Goal: Task Accomplishment & Management: Complete application form

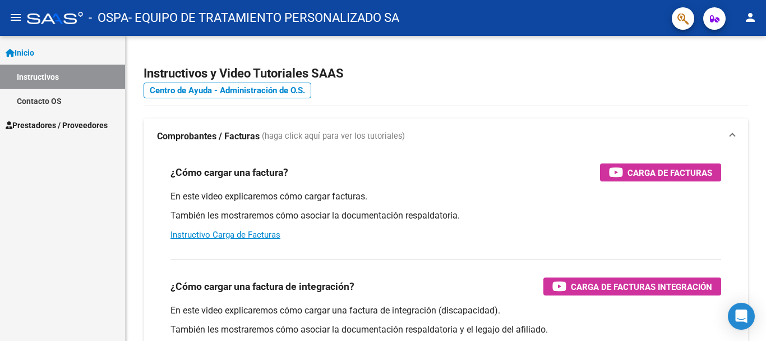
click at [90, 125] on span "Prestadores / Proveedores" at bounding box center [57, 125] width 102 height 12
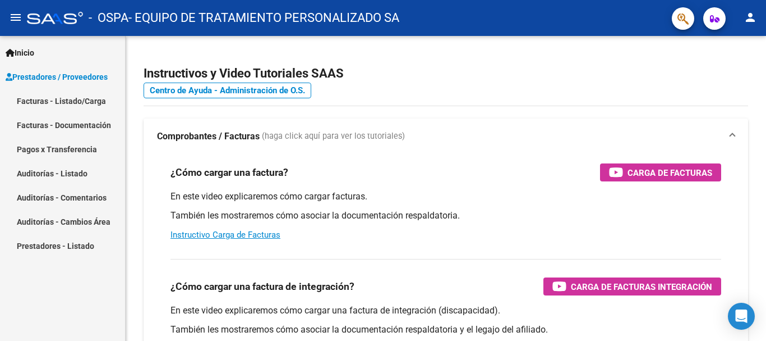
click at [94, 99] on link "Facturas - Listado/Carga" at bounding box center [62, 101] width 125 height 24
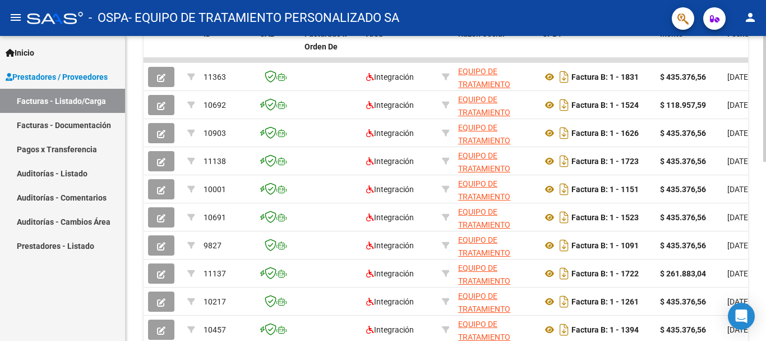
scroll to position [403, 0]
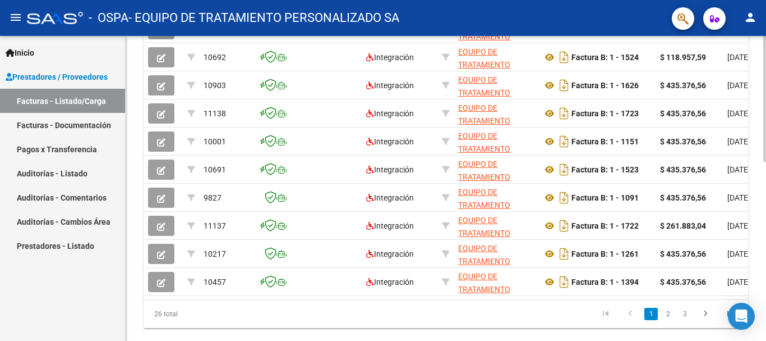
click at [764, 239] on div at bounding box center [765, 268] width 3 height 126
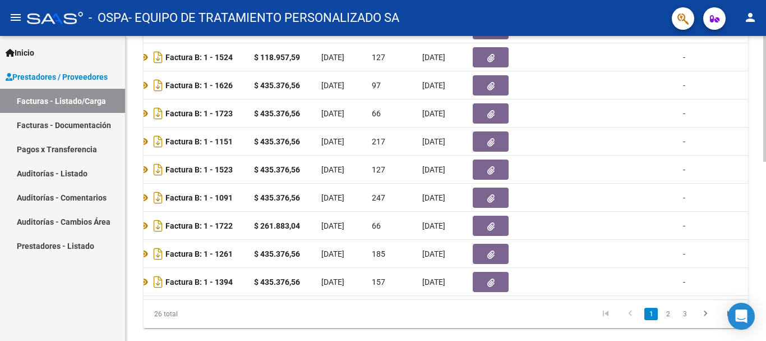
scroll to position [0, 408]
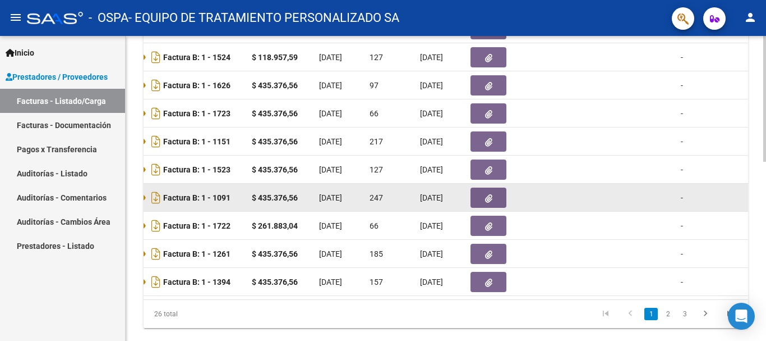
click at [340, 191] on datatable-scroller "11363 Integración EQUIPO DE TRATAMIENTO PERSONALIZADO SA 30716935996 Factura B:…" at bounding box center [37, 153] width 605 height 286
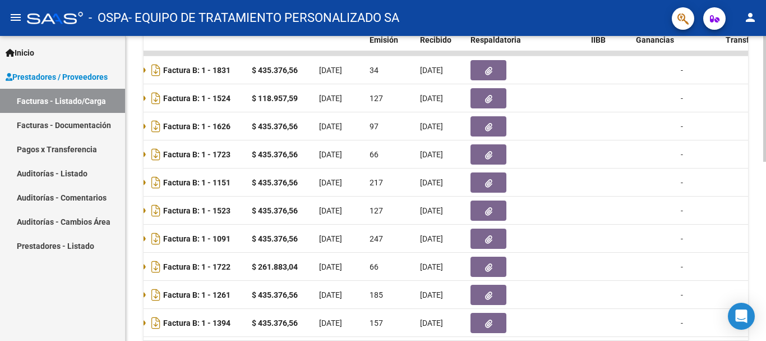
scroll to position [371, 0]
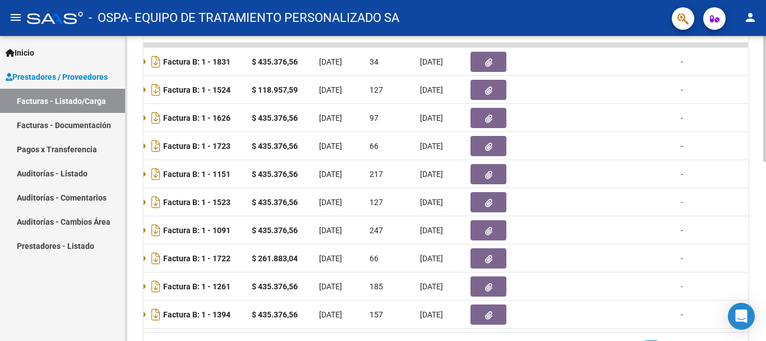
click at [763, 195] on div "Video tutorial PRESTADORES -> Listado de CPBTs Emitidos por Prestadores / Prove…" at bounding box center [447, 30] width 643 height 731
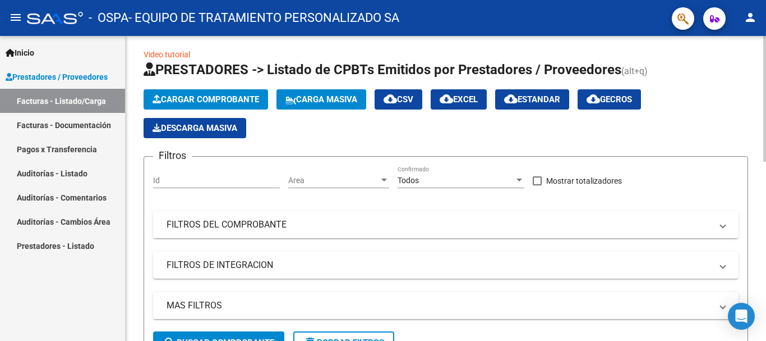
scroll to position [0, 0]
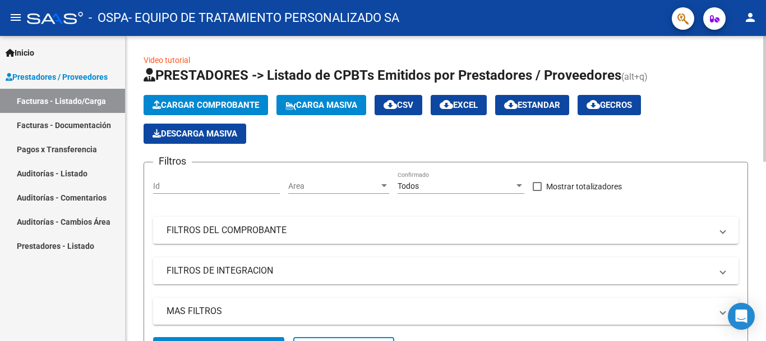
click at [755, 20] on div "menu - OSPA - EQUIPO DE TRATAMIENTO PERSONALIZADO SA person Inicio Instructivos…" at bounding box center [383, 170] width 766 height 341
click at [242, 104] on span "Cargar Comprobante" at bounding box center [206, 105] width 107 height 10
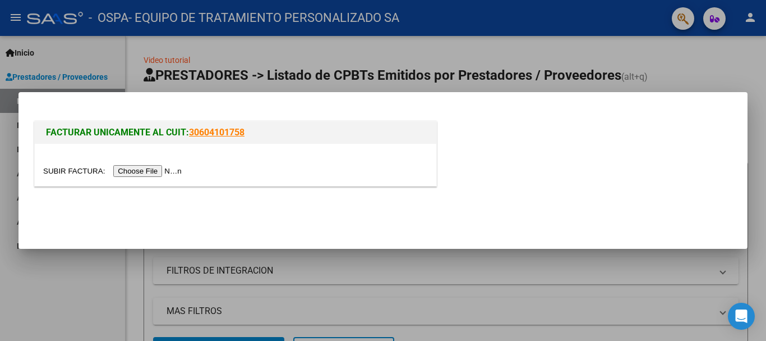
click at [132, 171] on input "file" at bounding box center [114, 171] width 142 height 12
click at [164, 169] on input "file" at bounding box center [114, 171] width 142 height 12
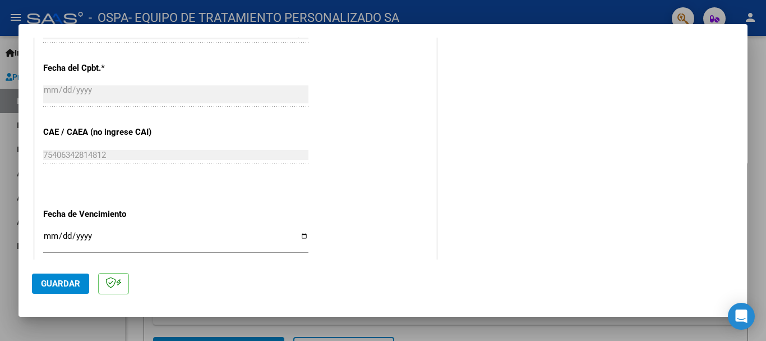
scroll to position [734, 0]
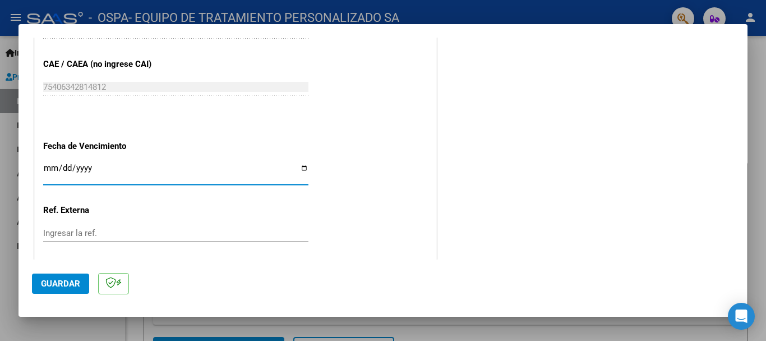
click at [299, 167] on input "Ingresar la fecha" at bounding box center [175, 172] width 265 height 18
type input "[DATE]"
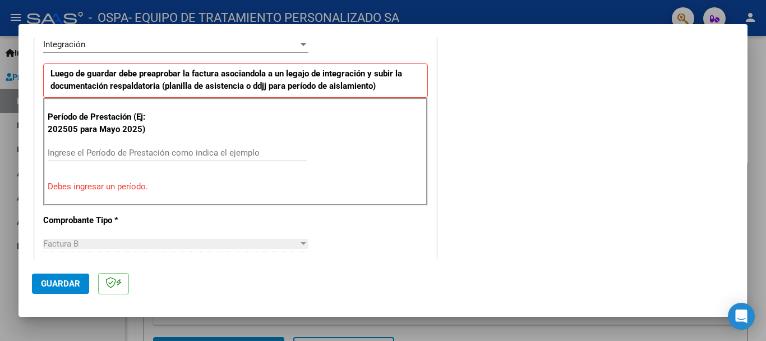
scroll to position [284, 0]
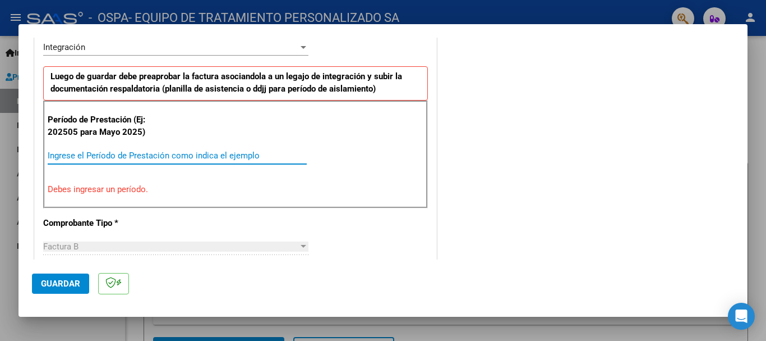
click at [166, 152] on input "Ingrese el Período de Prestación como indica el ejemplo" at bounding box center [177, 155] width 259 height 10
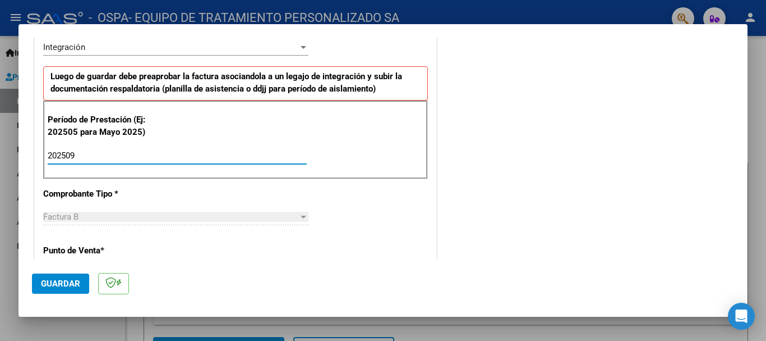
type input "202509"
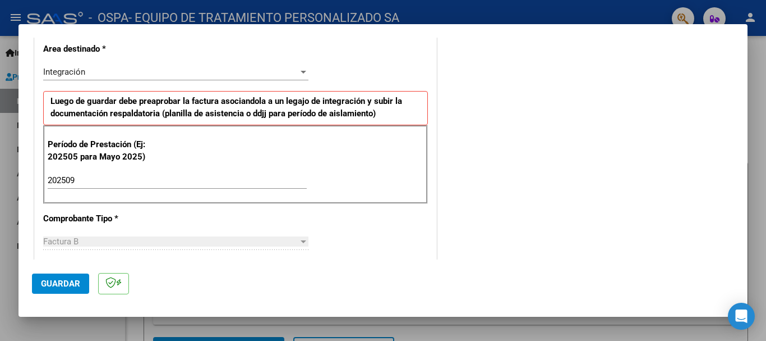
scroll to position [282, 0]
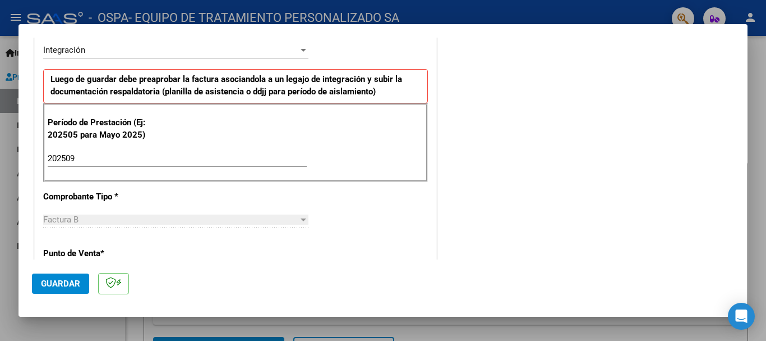
click at [66, 279] on span "Guardar" at bounding box center [60, 283] width 39 height 10
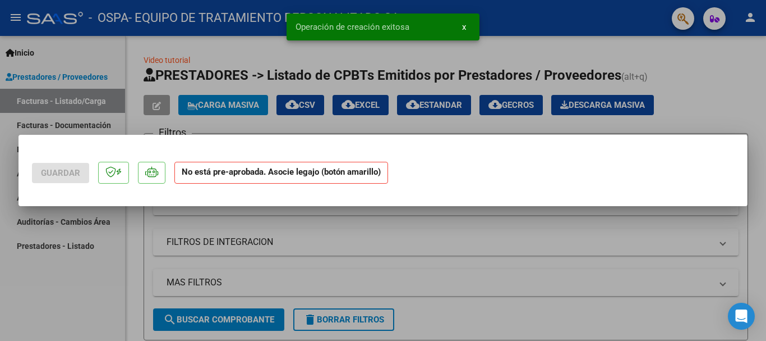
scroll to position [0, 0]
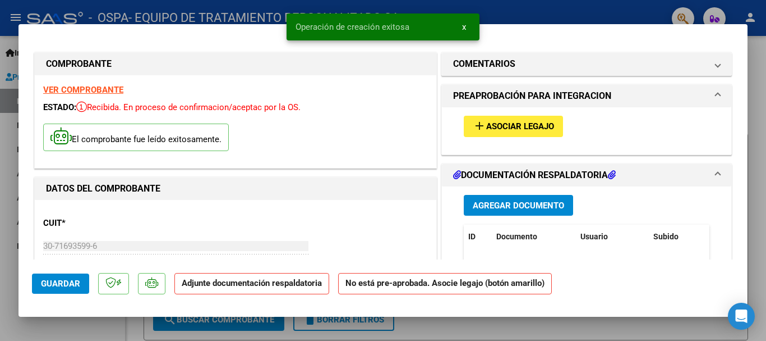
click at [511, 204] on span "Agregar Documento" at bounding box center [518, 205] width 91 height 10
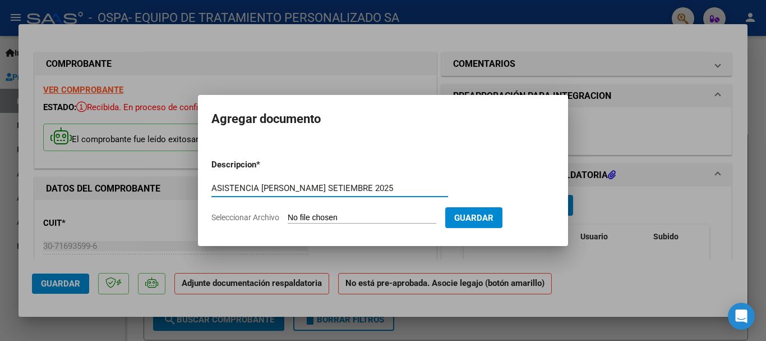
type input "ASISTENCIA [PERSON_NAME] SETIEMBRE 2025"
click at [353, 218] on input "Seleccionar Archivo" at bounding box center [362, 218] width 149 height 11
type input "C:\fakepath\[PERSON_NAME] ASIST SETIEMBRE 2025.pdf"
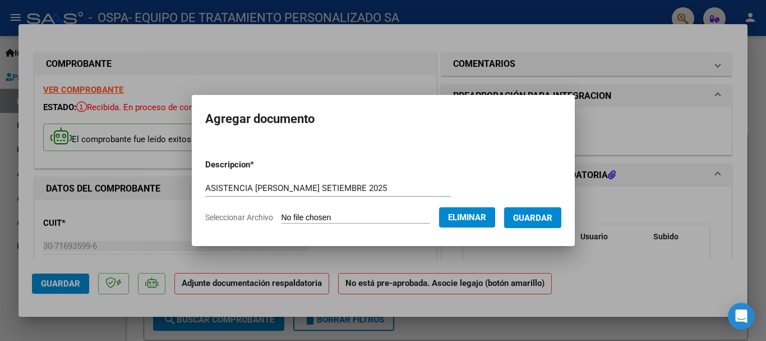
click at [546, 217] on span "Guardar" at bounding box center [532, 218] width 39 height 10
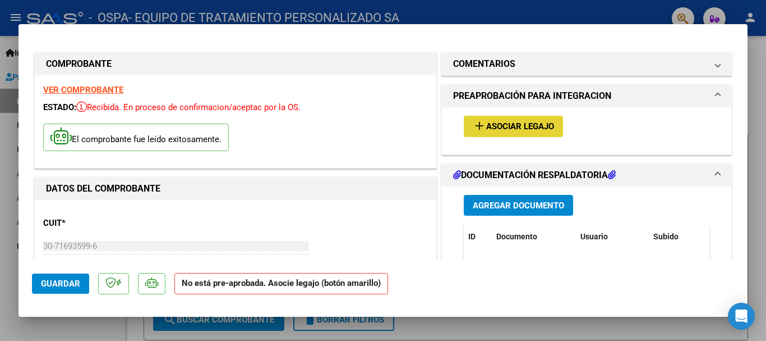
click at [508, 125] on span "Asociar Legajo" at bounding box center [520, 127] width 68 height 10
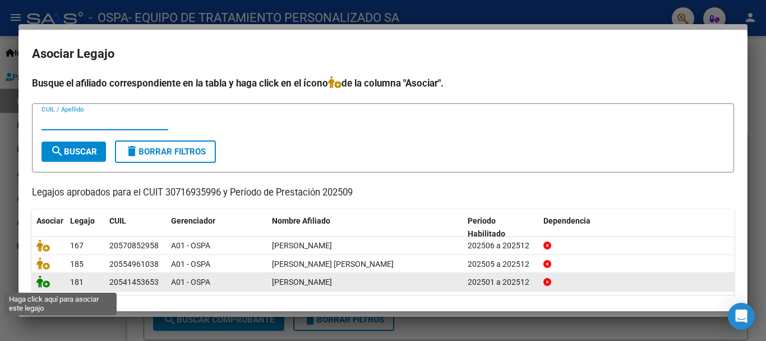
click at [43, 282] on icon at bounding box center [42, 281] width 13 height 12
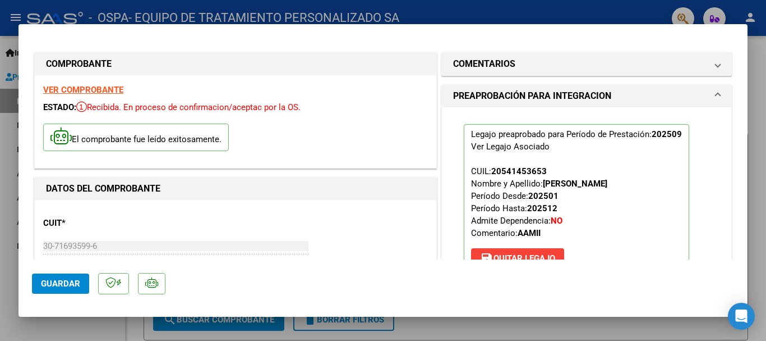
click at [762, 121] on div at bounding box center [383, 170] width 766 height 341
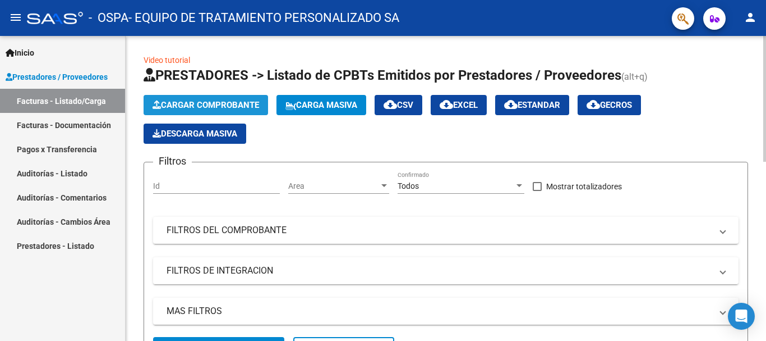
click at [227, 103] on span "Cargar Comprobante" at bounding box center [206, 105] width 107 height 10
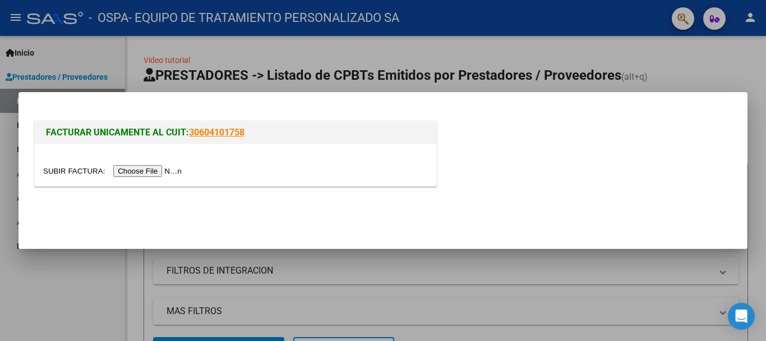
click at [160, 171] on input "file" at bounding box center [114, 171] width 142 height 12
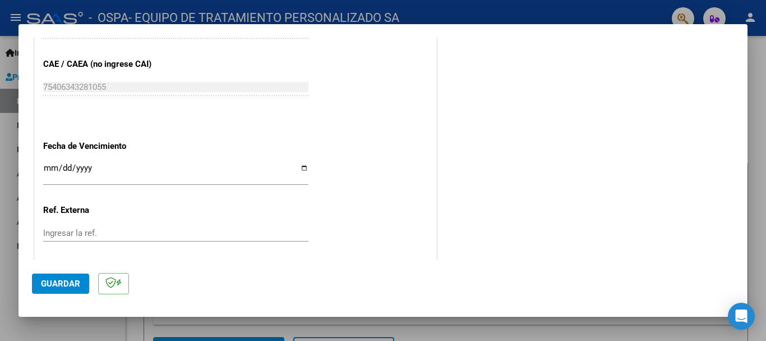
scroll to position [760, 0]
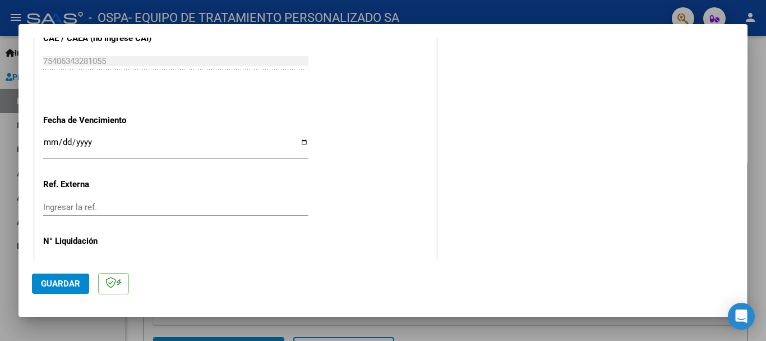
click at [302, 142] on input "Ingresar la fecha" at bounding box center [175, 146] width 265 height 18
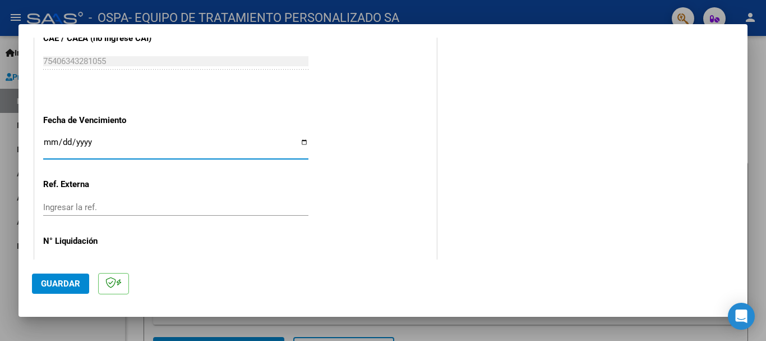
type input "[DATE]"
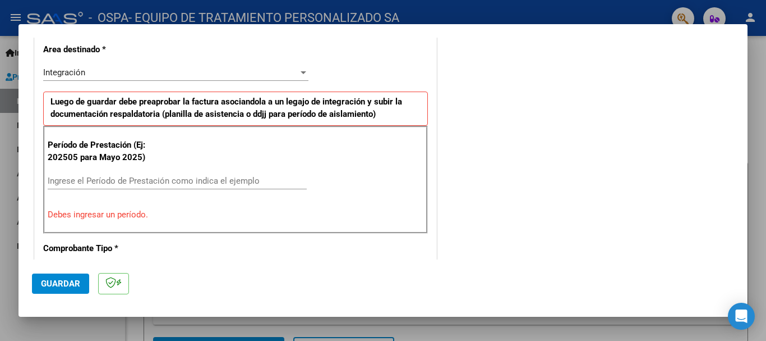
scroll to position [262, 0]
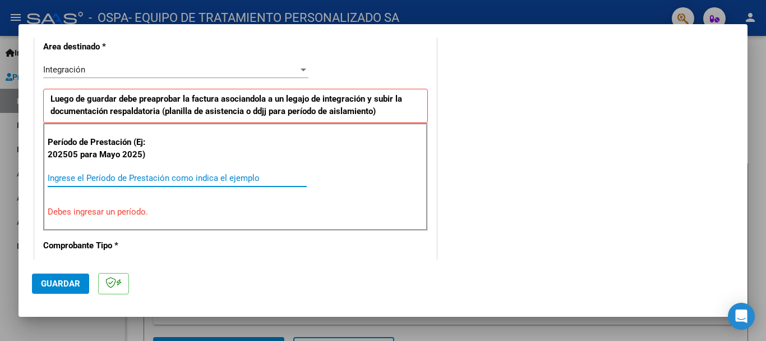
click at [201, 178] on input "Ingrese el Período de Prestación como indica el ejemplo" at bounding box center [177, 178] width 259 height 10
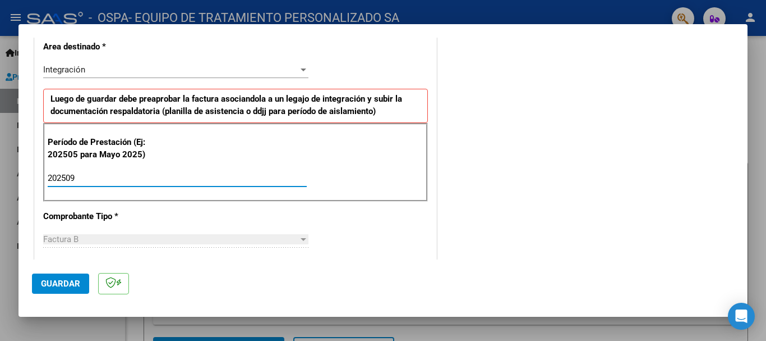
type input "202509"
click at [66, 282] on span "Guardar" at bounding box center [60, 283] width 39 height 10
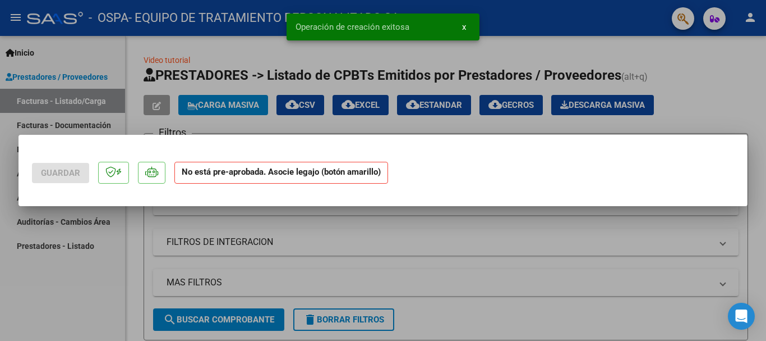
scroll to position [0, 0]
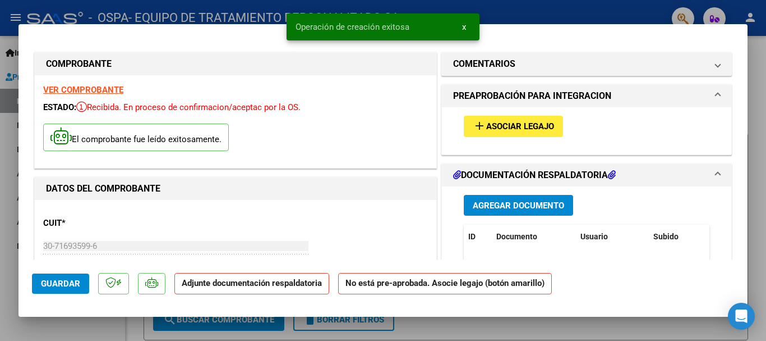
click at [512, 203] on span "Agregar Documento" at bounding box center [518, 205] width 91 height 10
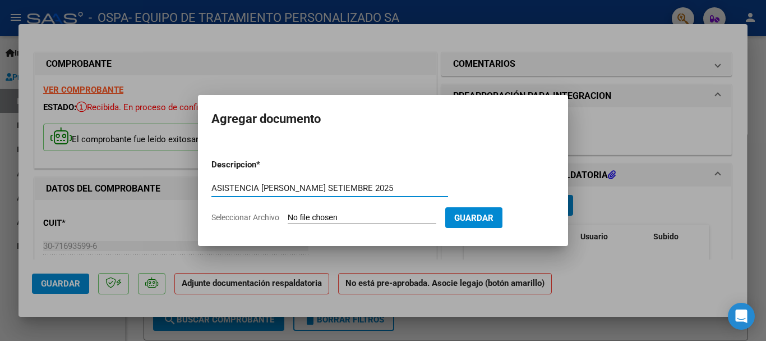
type input "ASISTENCIA [PERSON_NAME] SETIEMBRE 2025"
click at [356, 216] on input "Seleccionar Archivo" at bounding box center [362, 218] width 149 height 11
type input "C:\fakepath\[PERSON_NAME] SETIEMBRE 2025.pdf"
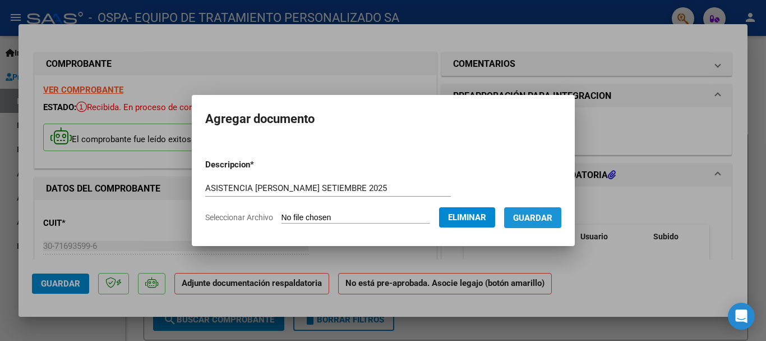
click at [548, 218] on span "Guardar" at bounding box center [532, 218] width 39 height 10
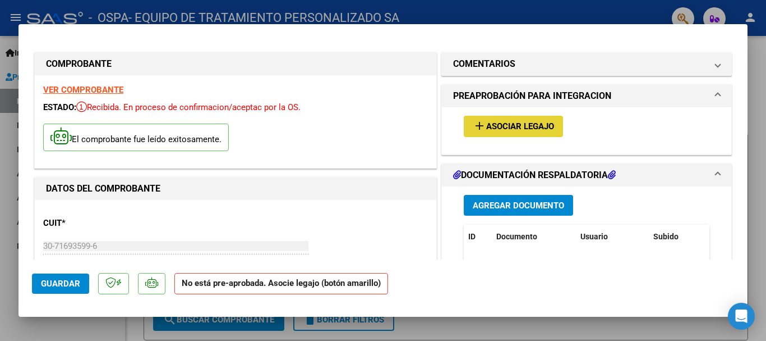
click at [511, 126] on span "Asociar Legajo" at bounding box center [520, 127] width 68 height 10
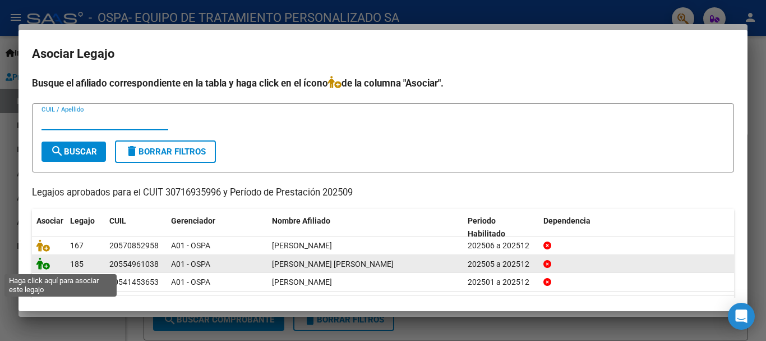
click at [40, 263] on icon at bounding box center [42, 263] width 13 height 12
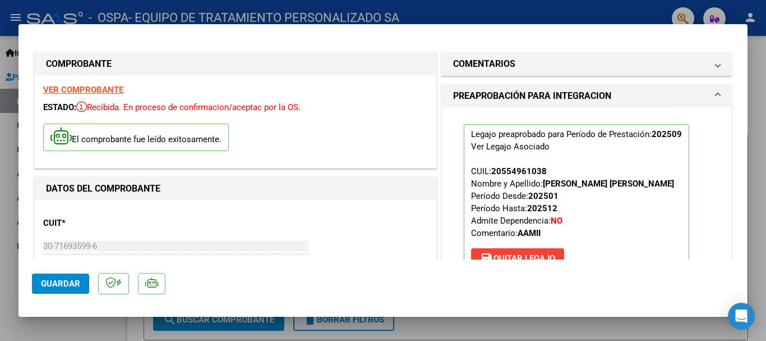
click at [761, 145] on div at bounding box center [383, 170] width 766 height 341
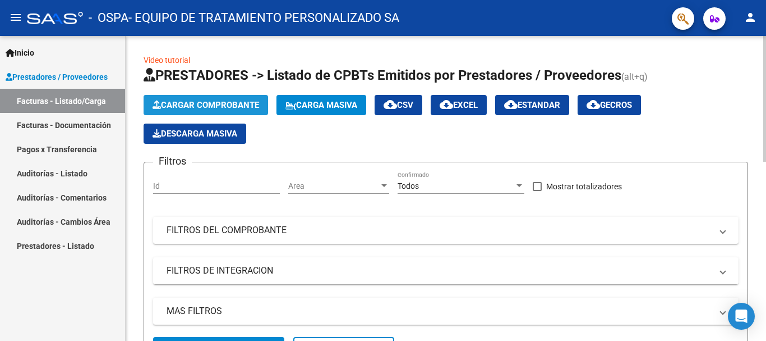
click at [223, 103] on span "Cargar Comprobante" at bounding box center [206, 105] width 107 height 10
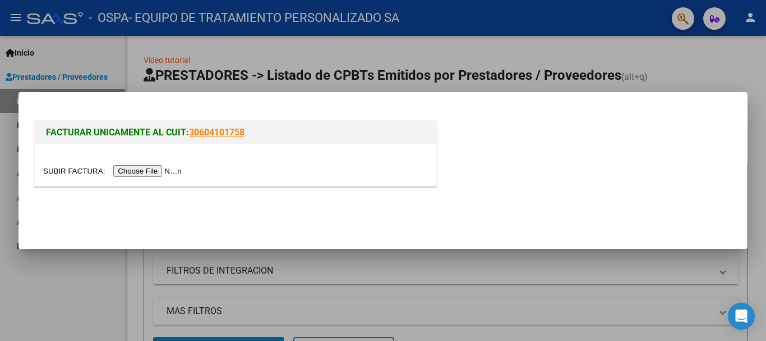
click at [164, 169] on input "file" at bounding box center [114, 171] width 142 height 12
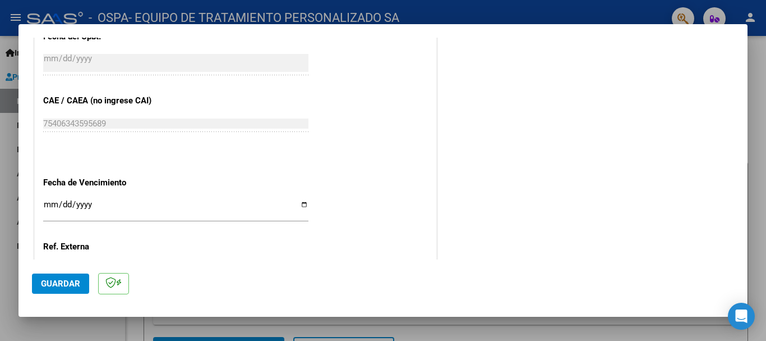
scroll to position [701, 0]
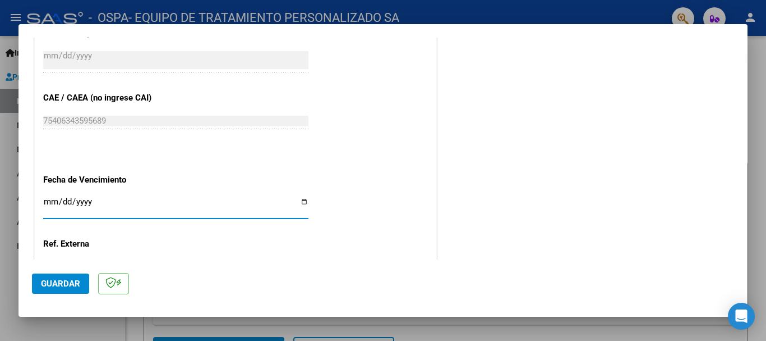
click at [301, 199] on input "Ingresar la fecha" at bounding box center [175, 206] width 265 height 18
type input "[DATE]"
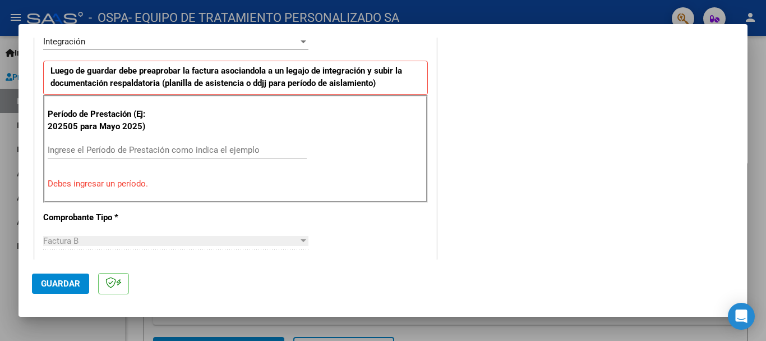
scroll to position [287, 0]
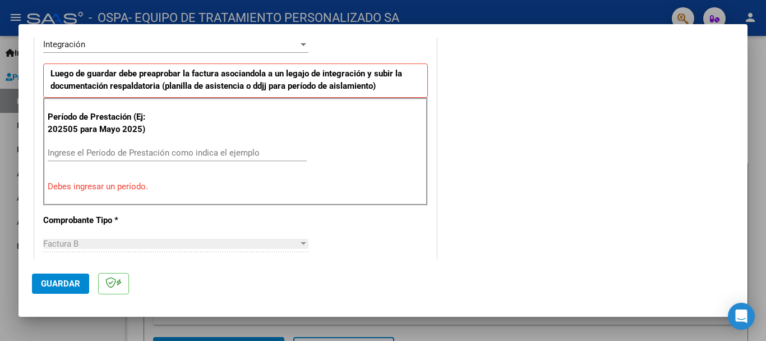
click at [161, 151] on input "Ingrese el Período de Prestación como indica el ejemplo" at bounding box center [177, 153] width 259 height 10
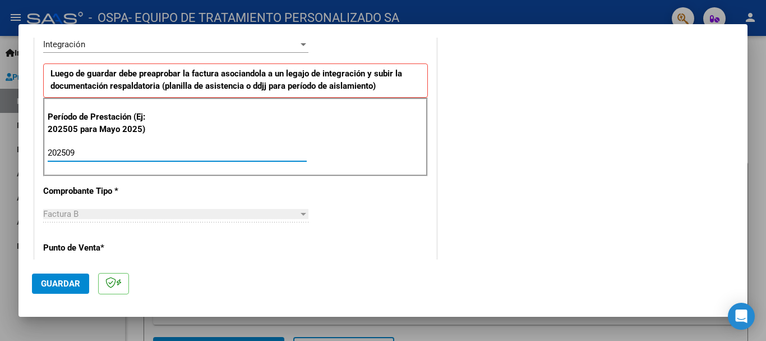
type input "202509"
click at [70, 279] on span "Guardar" at bounding box center [60, 283] width 39 height 10
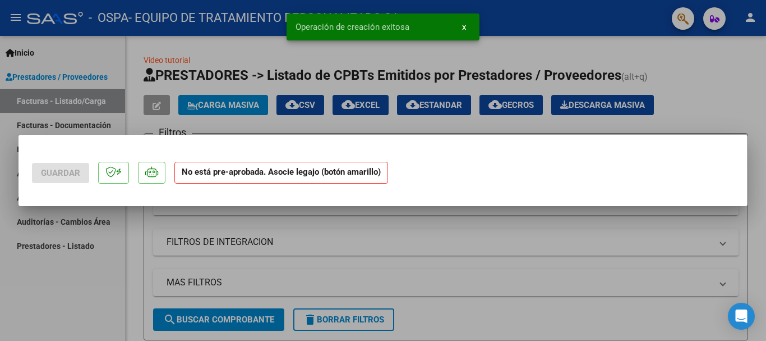
scroll to position [0, 0]
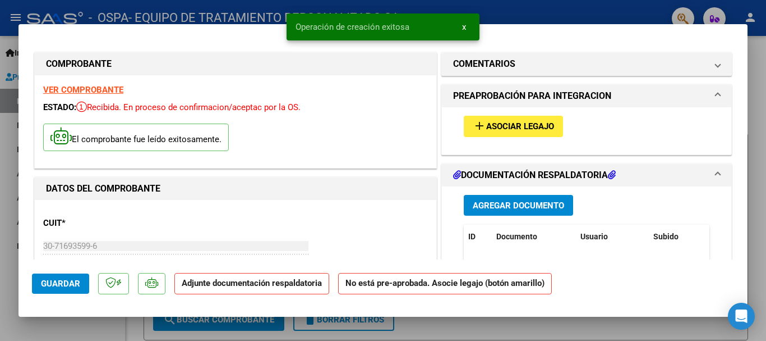
click at [488, 204] on span "Agregar Documento" at bounding box center [518, 205] width 91 height 10
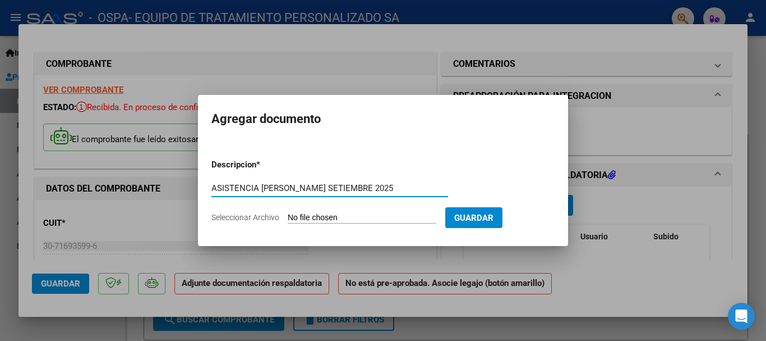
type input "ASISTENCIA [PERSON_NAME] SETIEMBRE 2025"
click at [355, 216] on input "Seleccionar Archivo" at bounding box center [362, 218] width 149 height 11
type input "C:\fakepath\[PERSON_NAME] ASIST SAIE SETIEMBRE 2025.pdf"
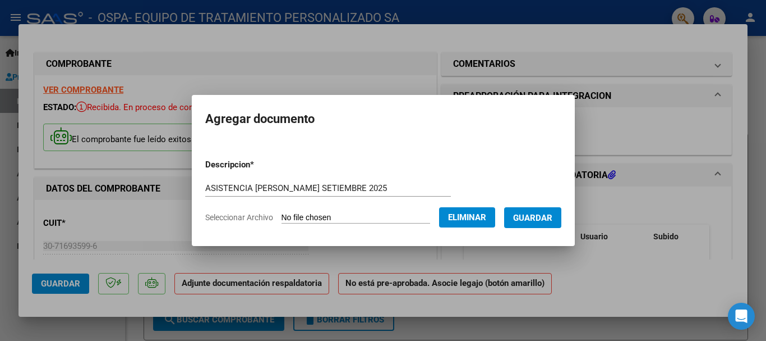
click at [540, 218] on span "Guardar" at bounding box center [532, 218] width 39 height 10
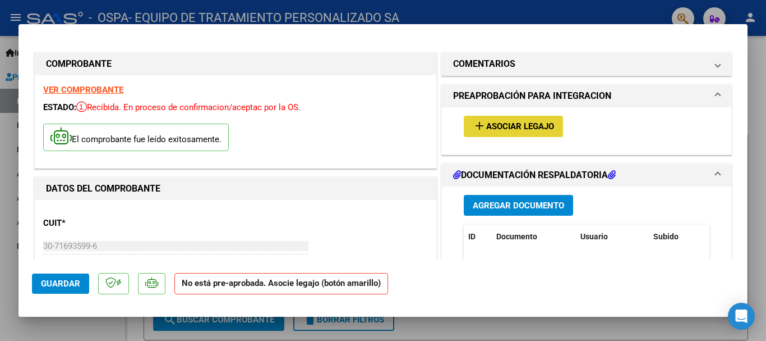
click at [524, 127] on span "Asociar Legajo" at bounding box center [520, 127] width 68 height 10
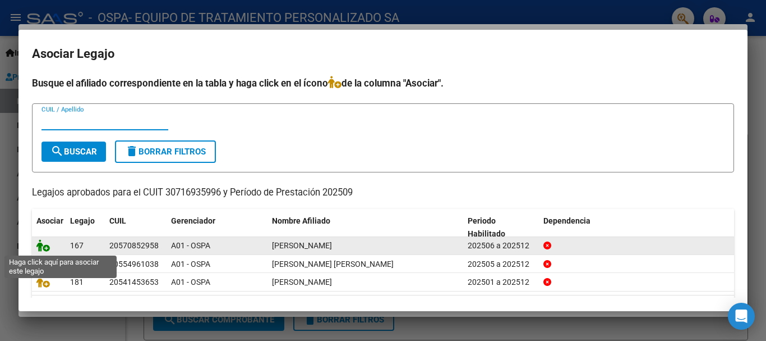
click at [40, 245] on icon at bounding box center [42, 245] width 13 height 12
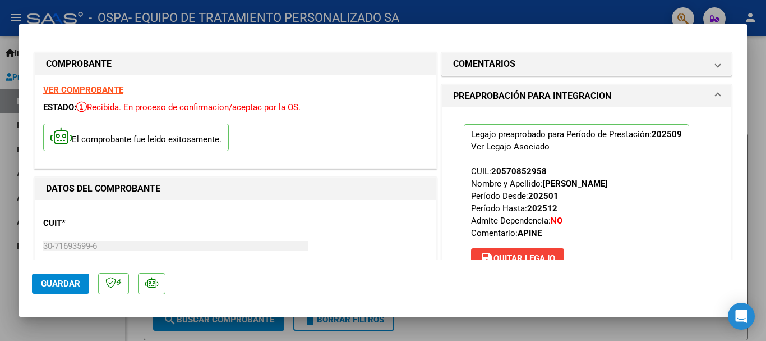
click at [758, 111] on div at bounding box center [383, 170] width 766 height 341
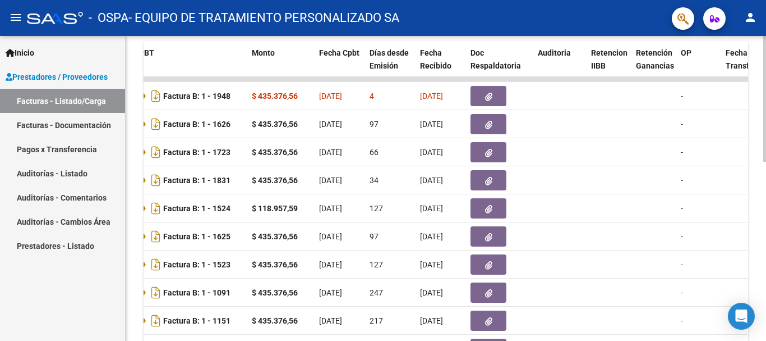
scroll to position [335, 0]
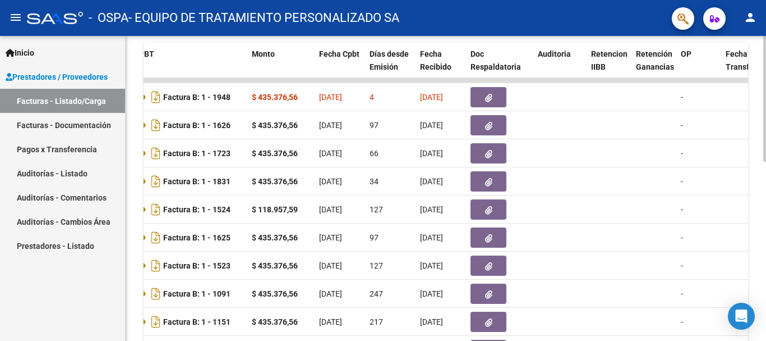
click at [764, 231] on div at bounding box center [765, 240] width 3 height 126
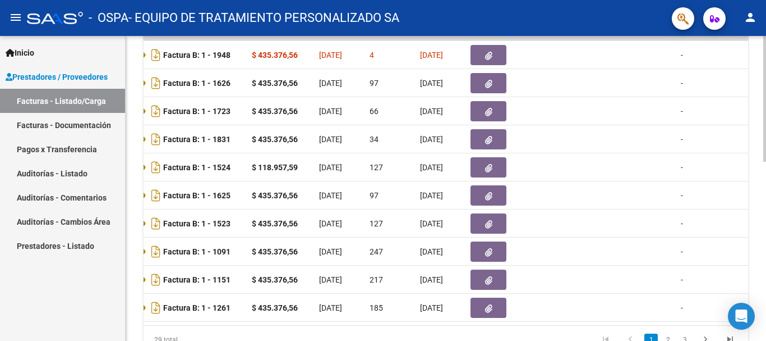
scroll to position [435, 0]
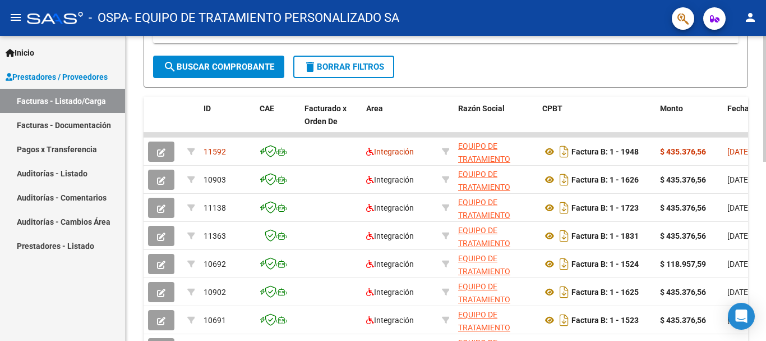
scroll to position [280, 0]
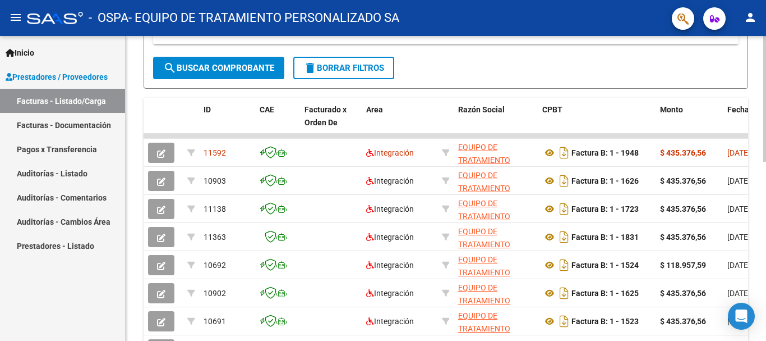
click at [758, 160] on div "Video tutorial PRESTADORES -> Listado de CPBTs Emitidos por Prestadores / Prove…" at bounding box center [447, 121] width 643 height 731
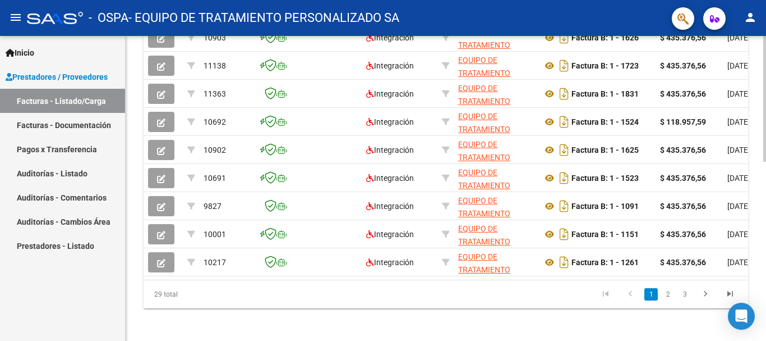
scroll to position [435, 0]
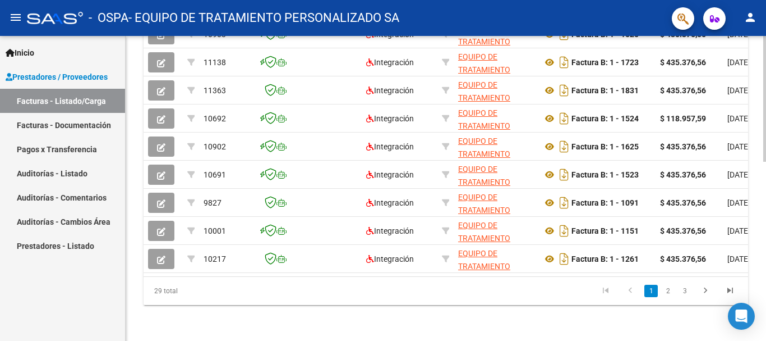
click at [766, 247] on div at bounding box center [765, 278] width 3 height 126
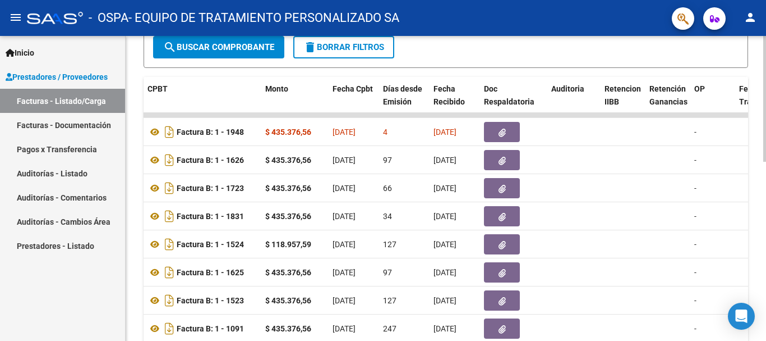
scroll to position [298, 0]
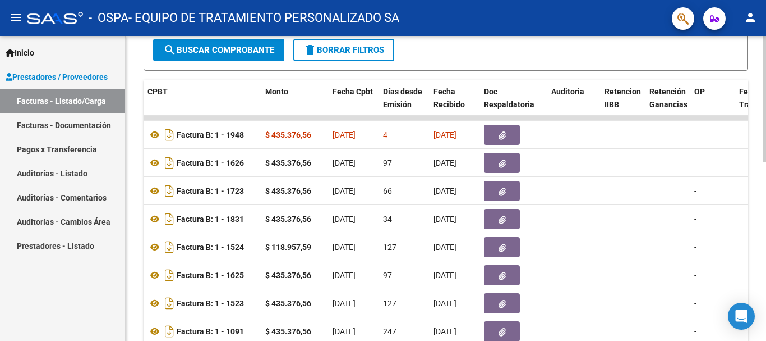
click at [764, 164] on div at bounding box center [765, 224] width 3 height 126
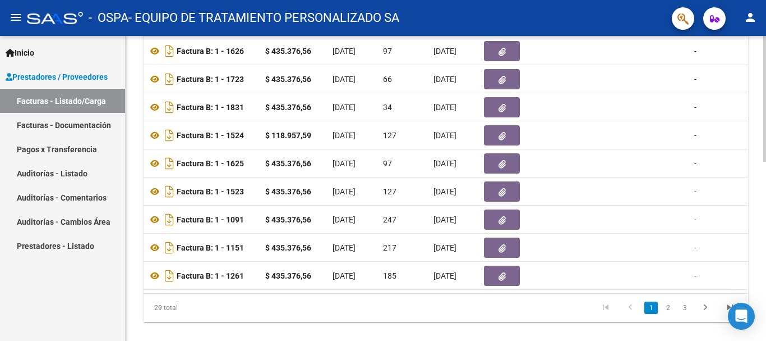
scroll to position [403, 0]
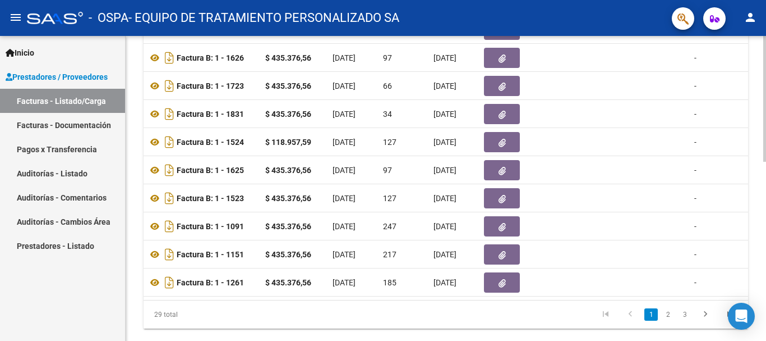
click at [765, 208] on div at bounding box center [765, 268] width 3 height 126
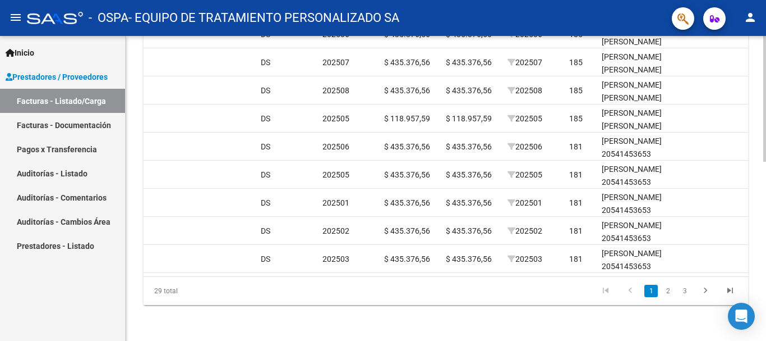
scroll to position [435, 0]
click at [669, 290] on link "2" at bounding box center [667, 290] width 13 height 12
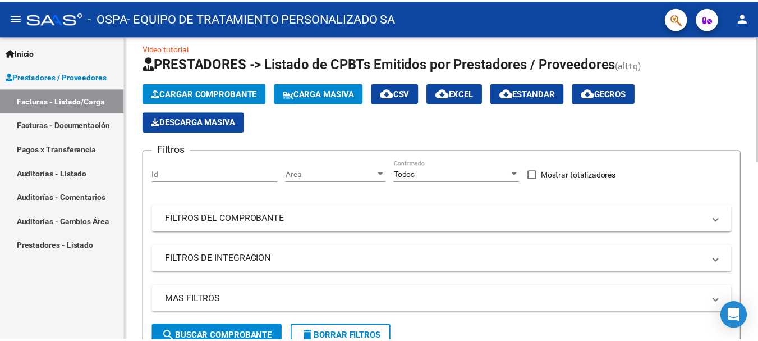
scroll to position [0, 0]
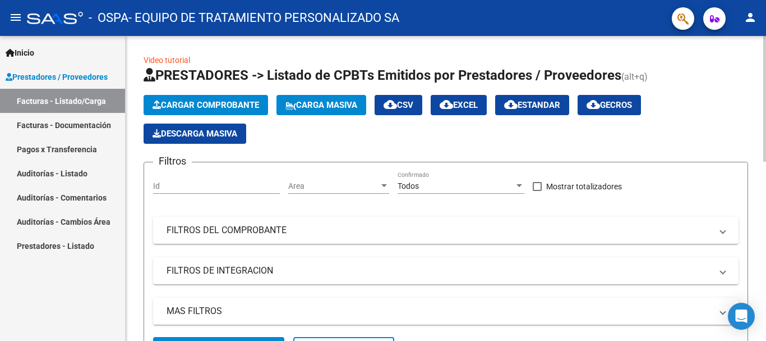
click at [764, 36] on div at bounding box center [765, 99] width 3 height 126
click at [751, 16] on mat-icon "person" at bounding box center [750, 17] width 13 height 13
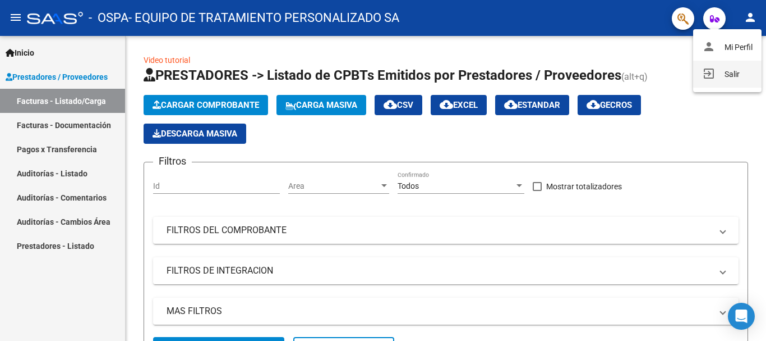
click at [725, 73] on button "exit_to_app Salir" at bounding box center [727, 74] width 68 height 27
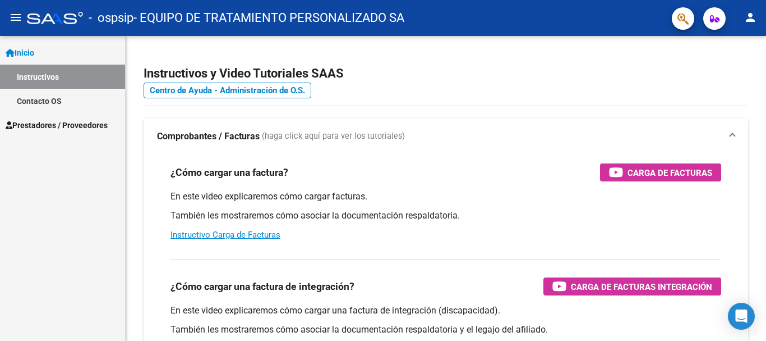
click at [102, 129] on span "Prestadores / Proveedores" at bounding box center [57, 125] width 102 height 12
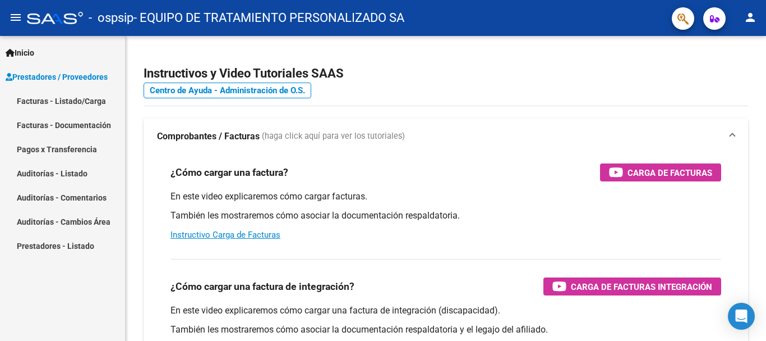
click at [98, 99] on link "Facturas - Listado/Carga" at bounding box center [62, 101] width 125 height 24
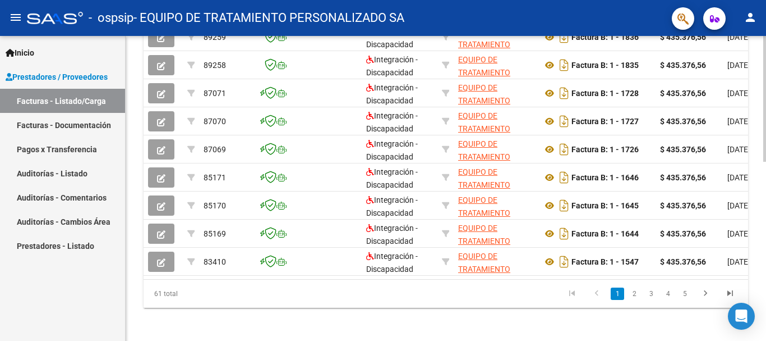
scroll to position [428, 0]
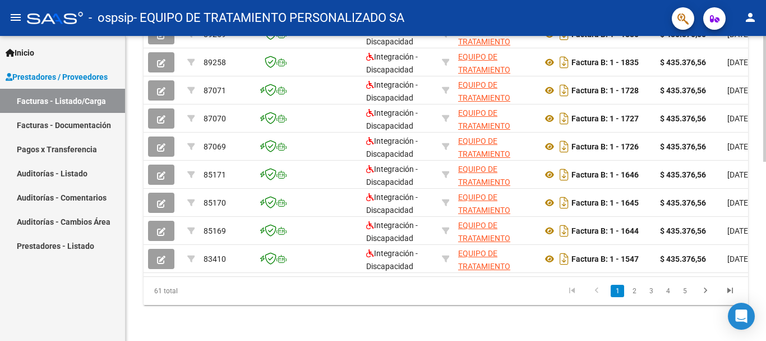
click at [766, 285] on div at bounding box center [765, 278] width 3 height 126
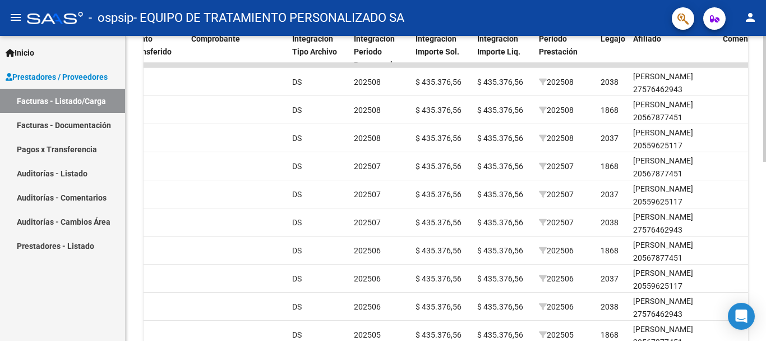
scroll to position [384, 0]
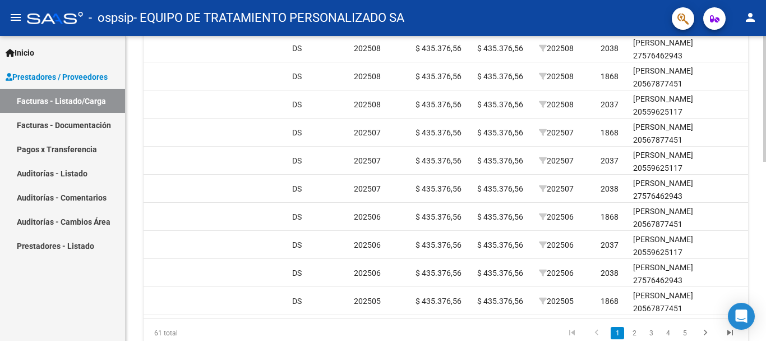
click at [762, 204] on div "Video tutorial PRESTADORES -> Listado de CPBTs Emitidos por Prestadores / Prove…" at bounding box center [447, 17] width 643 height 731
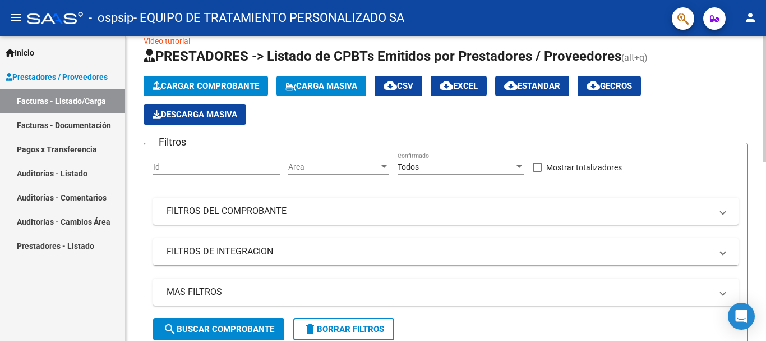
scroll to position [0, 0]
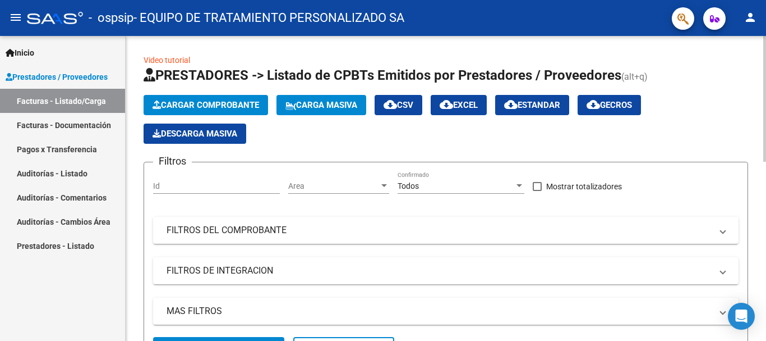
click at [236, 105] on span "Cargar Comprobante" at bounding box center [206, 105] width 107 height 10
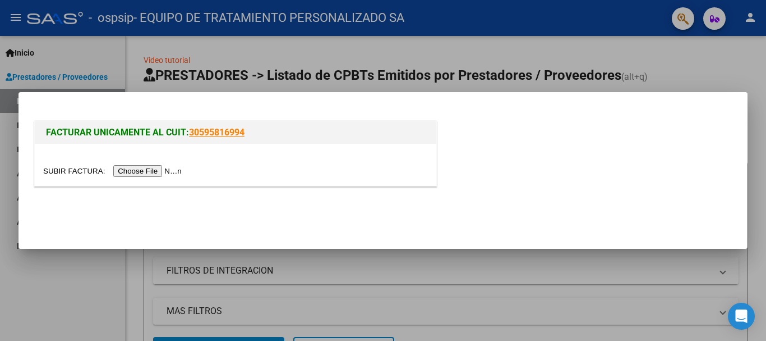
click at [154, 170] on input "file" at bounding box center [114, 171] width 142 height 12
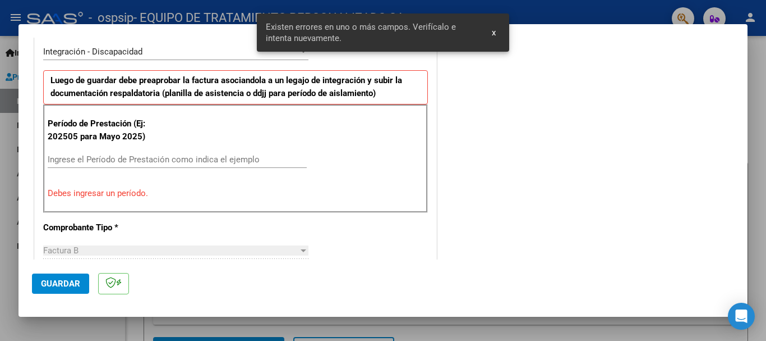
scroll to position [280, 0]
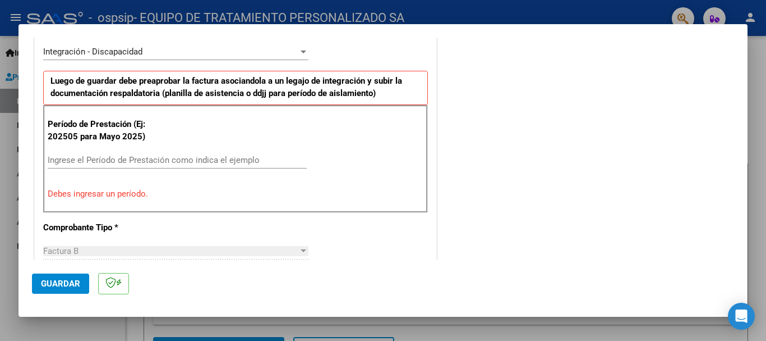
click at [474, 171] on div "COMENTARIOS Comentarios del Prestador / Gerenciador:" at bounding box center [586, 272] width 295 height 1004
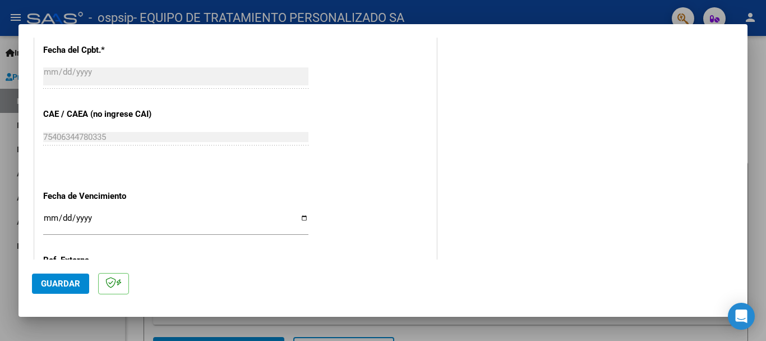
scroll to position [710, 0]
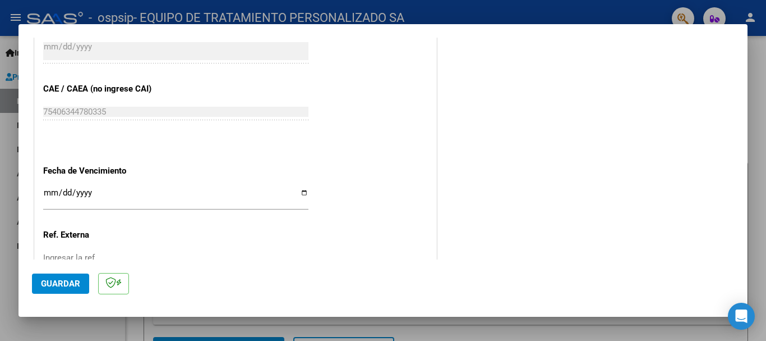
click at [301, 191] on input "Ingresar la fecha" at bounding box center [175, 197] width 265 height 18
type input "[DATE]"
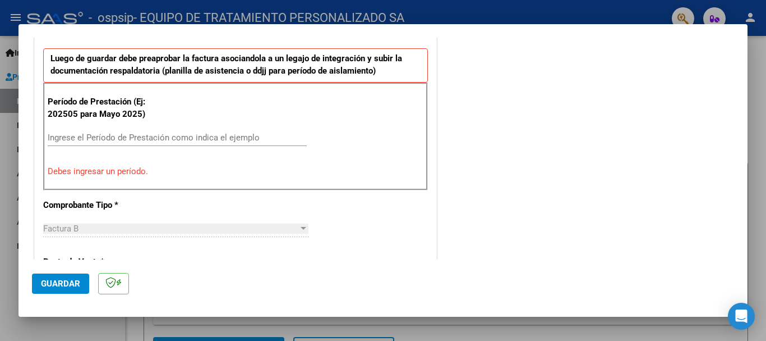
scroll to position [288, 0]
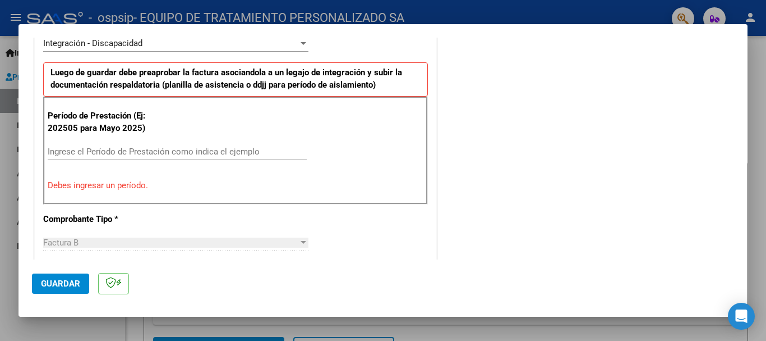
click at [176, 148] on input "Ingrese el Período de Prestación como indica el ejemplo" at bounding box center [177, 151] width 259 height 10
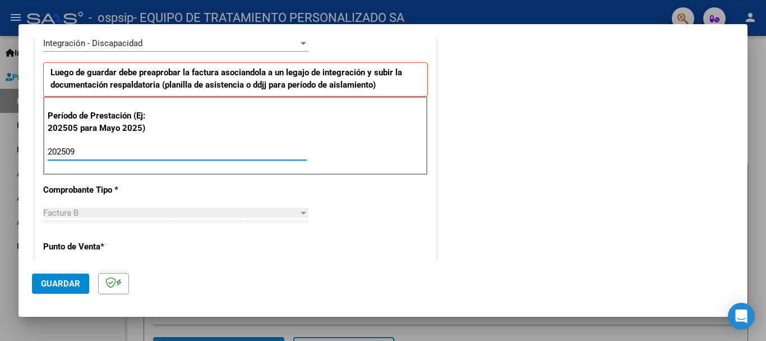
type input "202509"
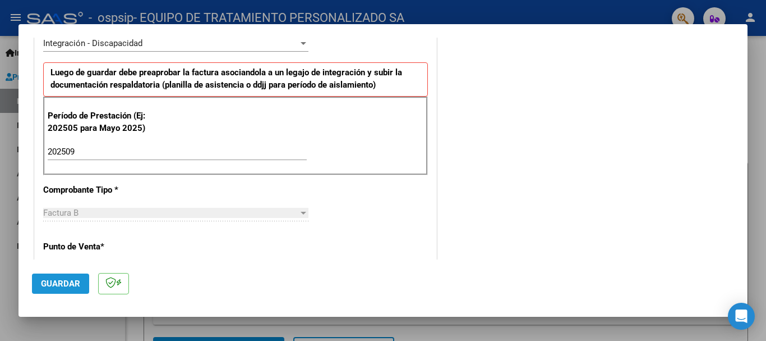
click at [63, 282] on span "Guardar" at bounding box center [60, 283] width 39 height 10
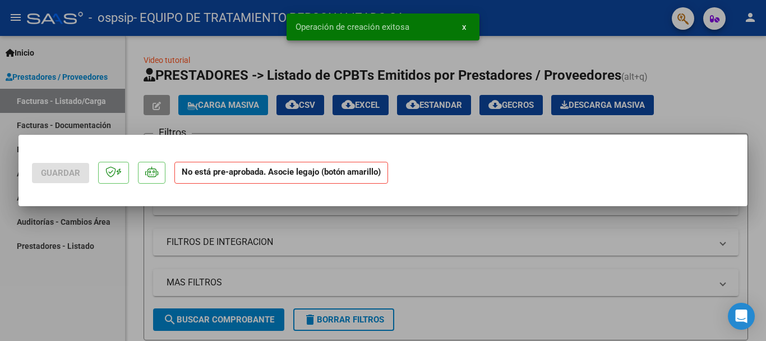
scroll to position [0, 0]
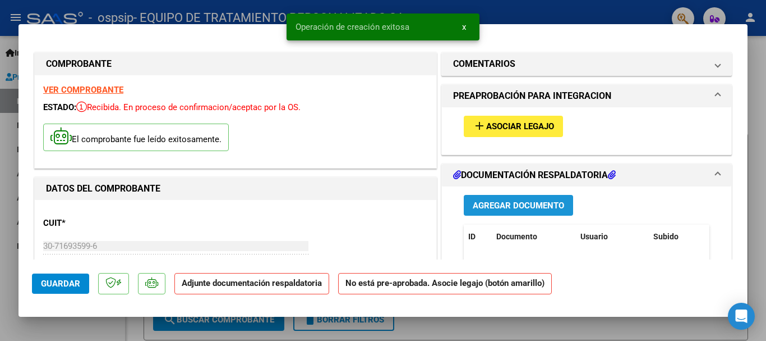
click at [491, 204] on span "Agregar Documento" at bounding box center [518, 205] width 91 height 10
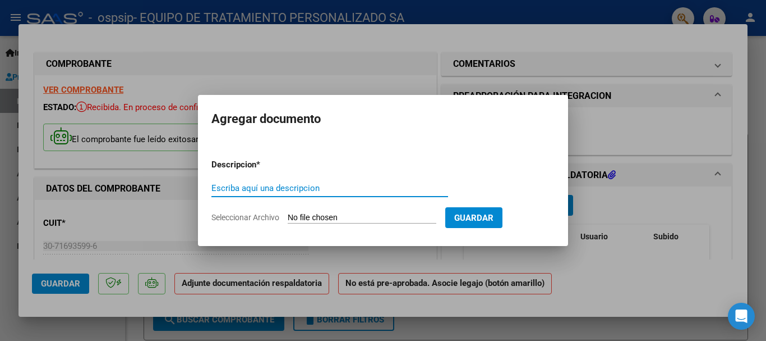
type input "r"
type input "ASISTENCIA RAMIRO GOMEZ SETIEMBRE 2025"
click at [363, 215] on input "Seleccionar Archivo" at bounding box center [362, 218] width 149 height 11
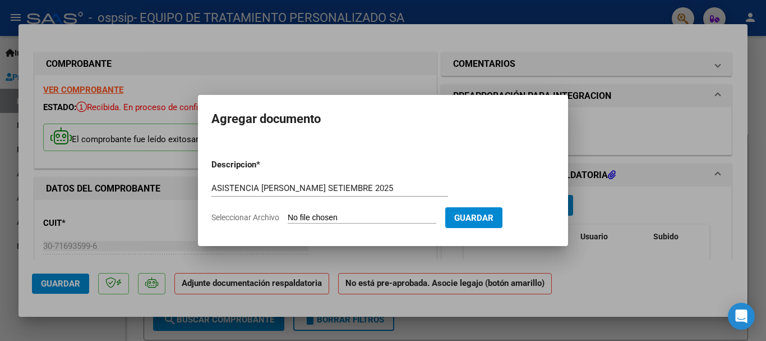
type input "C:\fakepath\RAMIRO GOMEZ ASIST SETIEMBRE 2025.pdf"
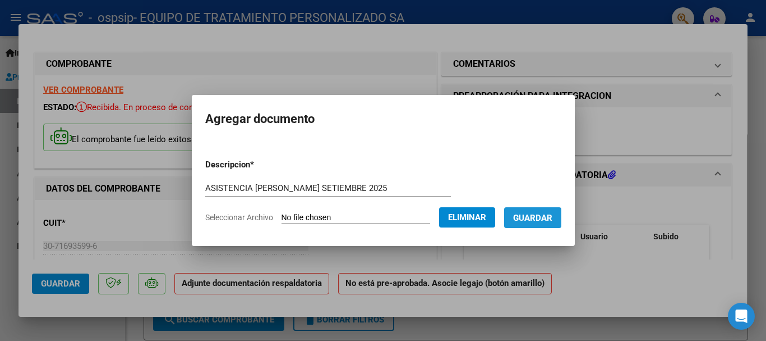
click at [542, 217] on span "Guardar" at bounding box center [532, 218] width 39 height 10
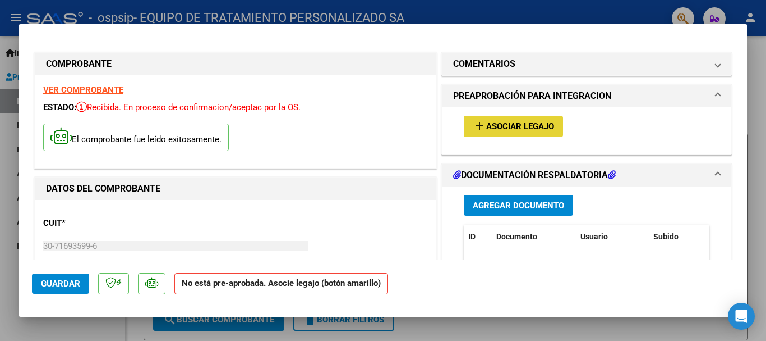
click at [519, 125] on span "Asociar Legajo" at bounding box center [520, 127] width 68 height 10
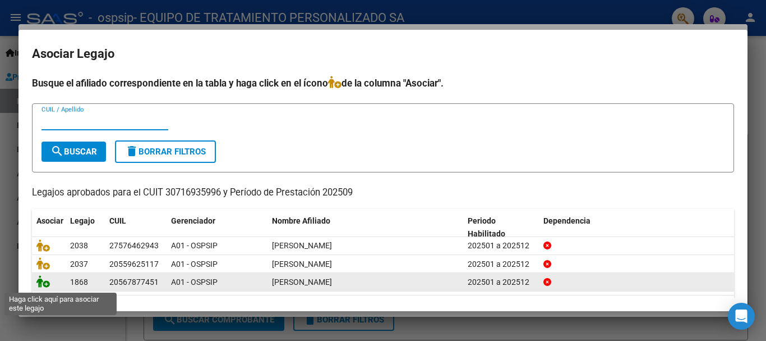
click at [44, 284] on icon at bounding box center [42, 281] width 13 height 12
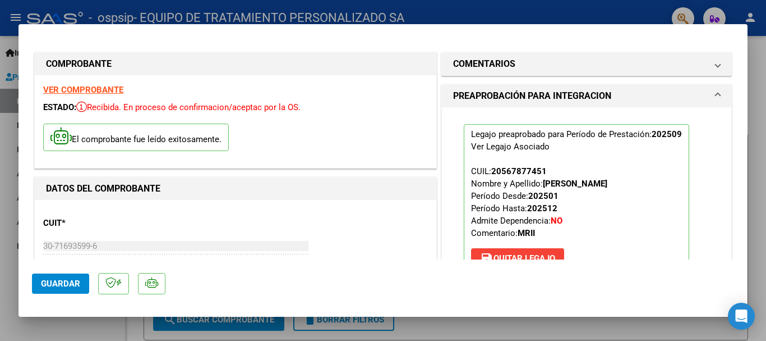
click at [758, 127] on div at bounding box center [383, 170] width 766 height 341
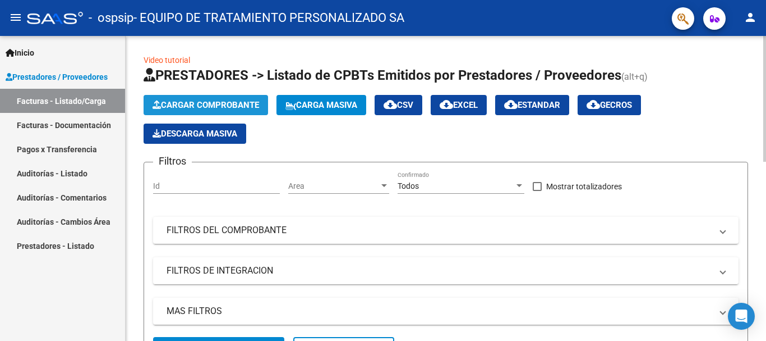
click at [234, 102] on span "Cargar Comprobante" at bounding box center [206, 105] width 107 height 10
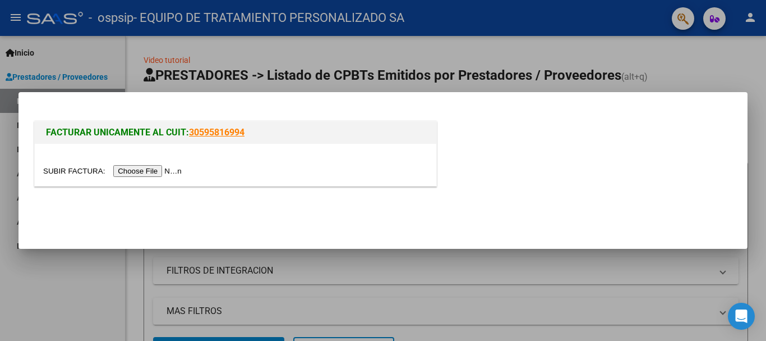
click at [153, 169] on input "file" at bounding box center [114, 171] width 142 height 12
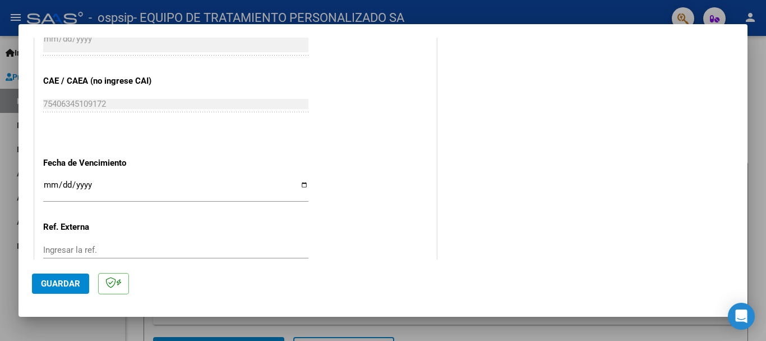
scroll to position [720, 0]
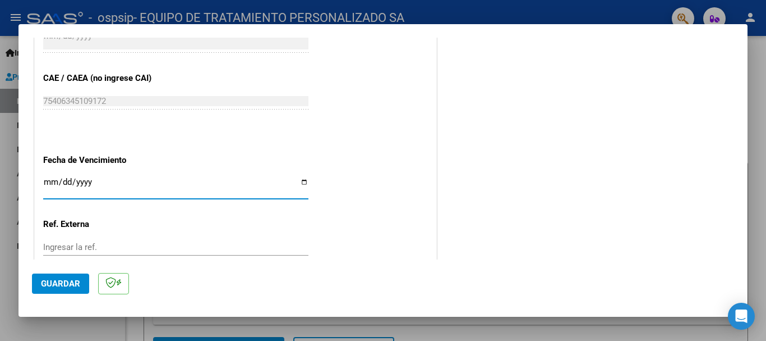
click at [300, 183] on input "Ingresar la fecha" at bounding box center [175, 186] width 265 height 18
type input "[DATE]"
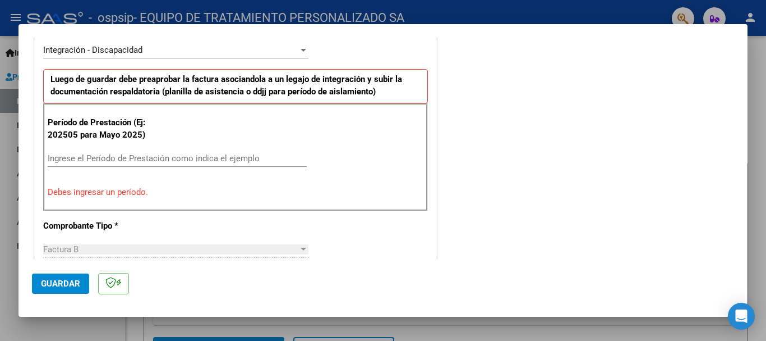
scroll to position [279, 0]
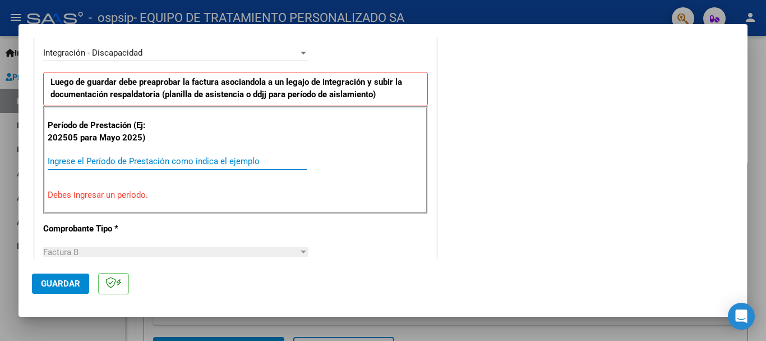
click at [227, 156] on input "Ingrese el Período de Prestación como indica el ejemplo" at bounding box center [177, 161] width 259 height 10
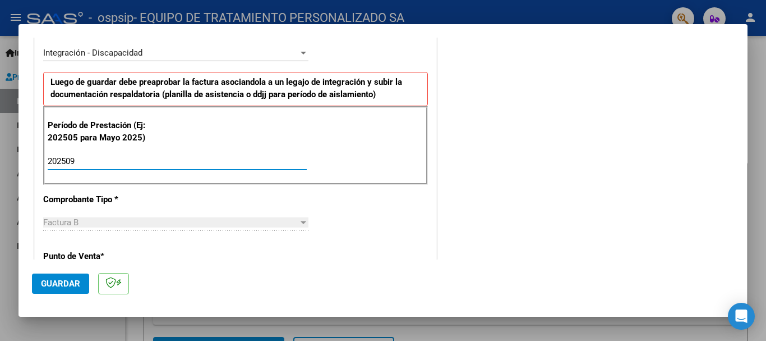
type input "202509"
click at [62, 280] on span "Guardar" at bounding box center [60, 283] width 39 height 10
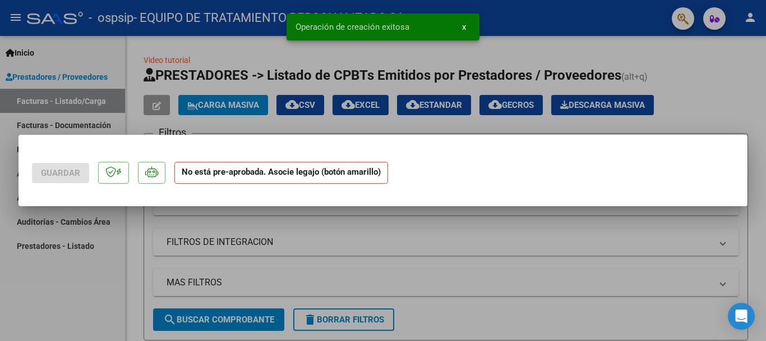
scroll to position [0, 0]
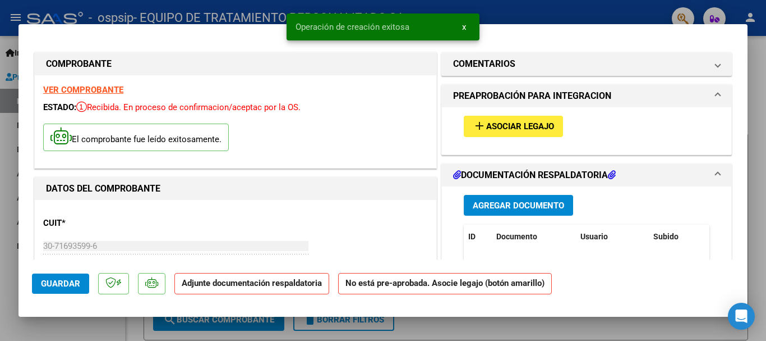
click at [493, 202] on span "Agregar Documento" at bounding box center [518, 205] width 91 height 10
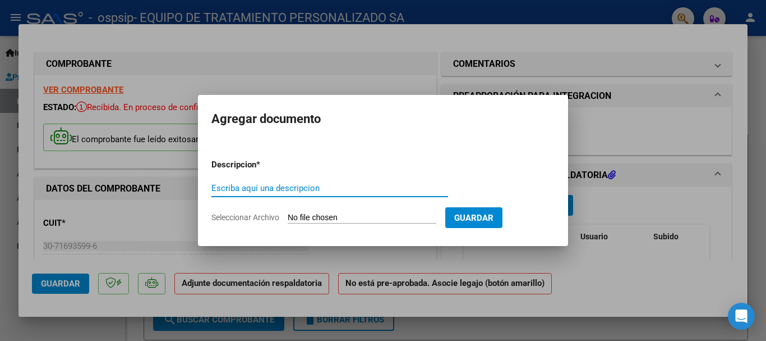
click at [326, 189] on input "Escriba aquí una descripcion" at bounding box center [329, 188] width 237 height 10
type input "ASISTENCIA MARCOS ROJAS SETIEMBRE 2025"
click at [340, 215] on input "Seleccionar Archivo" at bounding box center [362, 218] width 149 height 11
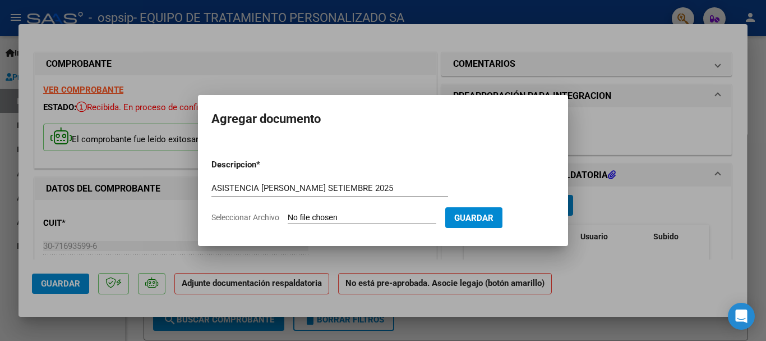
type input "C:\fakepath\MARCOS ROJAS ASIST SETIEMBRE 2025.pdf"
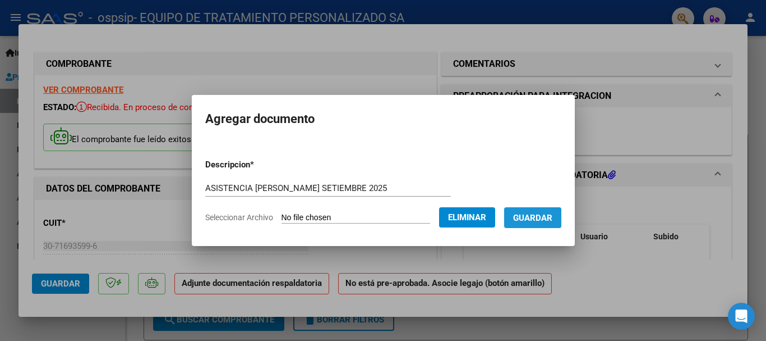
click at [533, 218] on span "Guardar" at bounding box center [532, 218] width 39 height 10
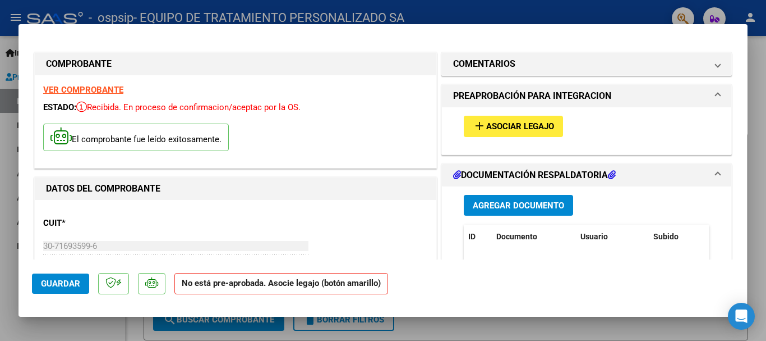
click at [496, 122] on span "Asociar Legajo" at bounding box center [520, 127] width 68 height 10
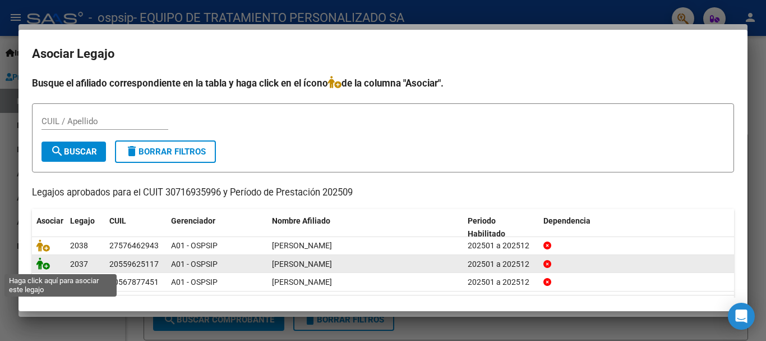
click at [42, 264] on icon at bounding box center [42, 263] width 13 height 12
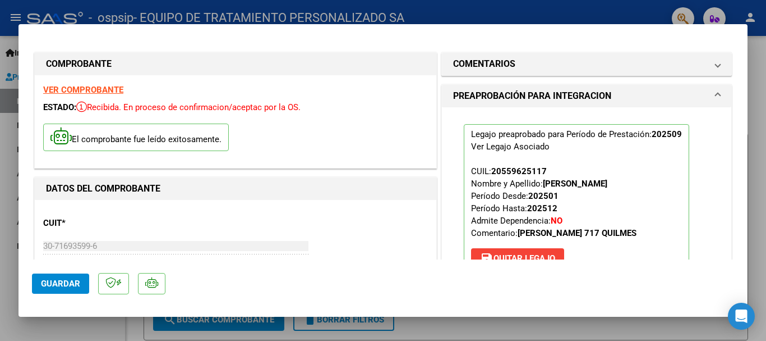
click at [764, 148] on div at bounding box center [383, 170] width 766 height 341
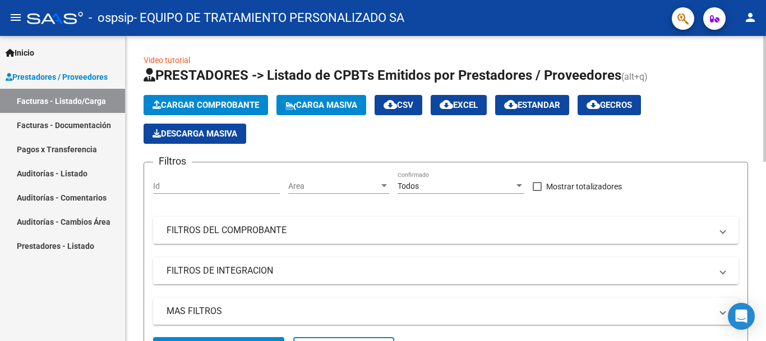
click at [204, 102] on span "Cargar Comprobante" at bounding box center [206, 105] width 107 height 10
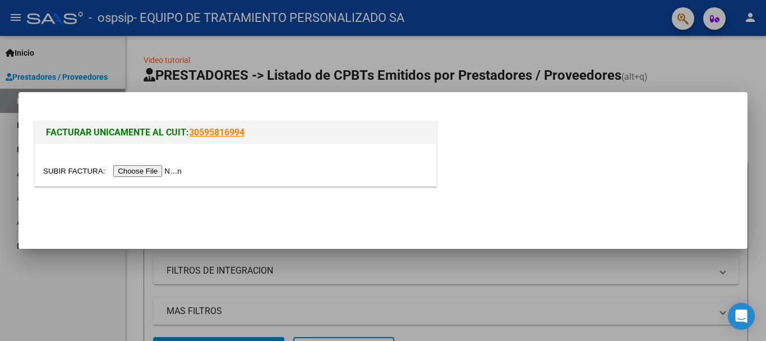
click at [167, 171] on input "file" at bounding box center [114, 171] width 142 height 12
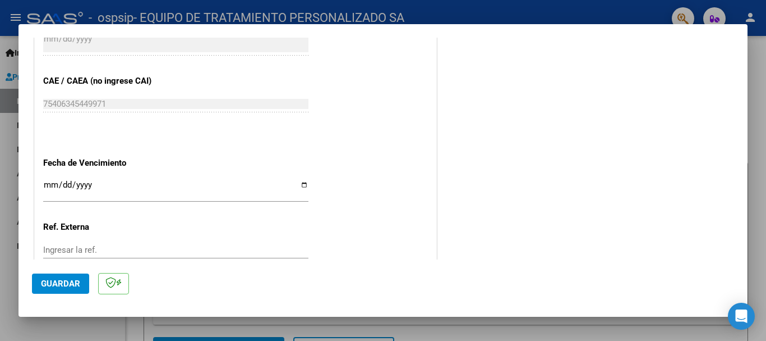
scroll to position [720, 0]
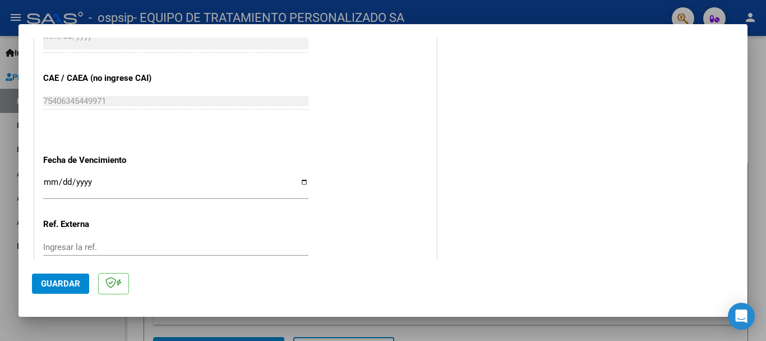
click at [301, 180] on input "Ingresar la fecha" at bounding box center [175, 186] width 265 height 18
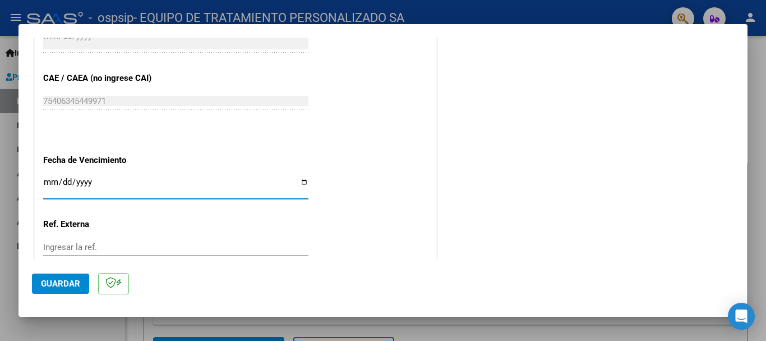
type input "[DATE]"
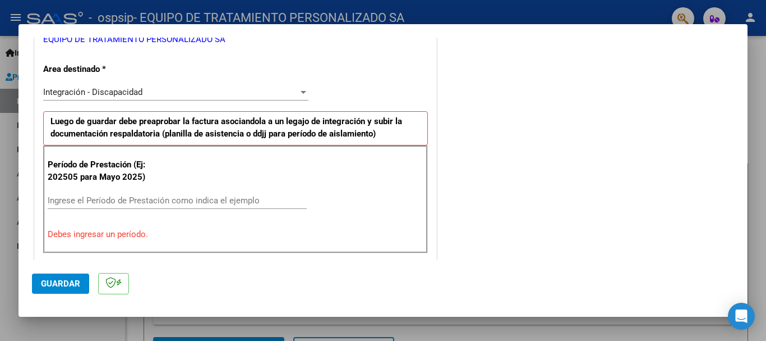
scroll to position [237, 0]
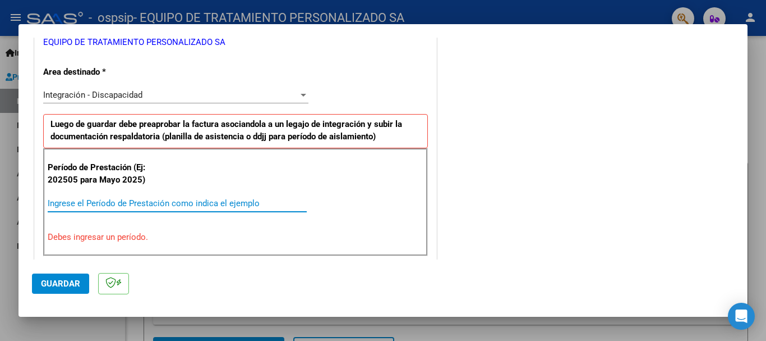
click at [192, 201] on input "Ingrese el Período de Prestación como indica el ejemplo" at bounding box center [177, 203] width 259 height 10
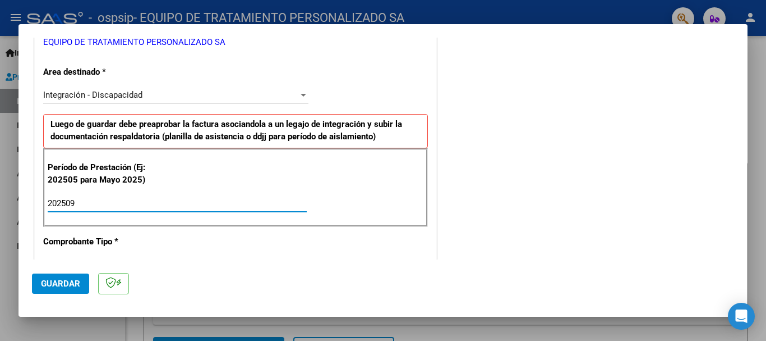
type input "202509"
click at [65, 278] on span "Guardar" at bounding box center [60, 283] width 39 height 10
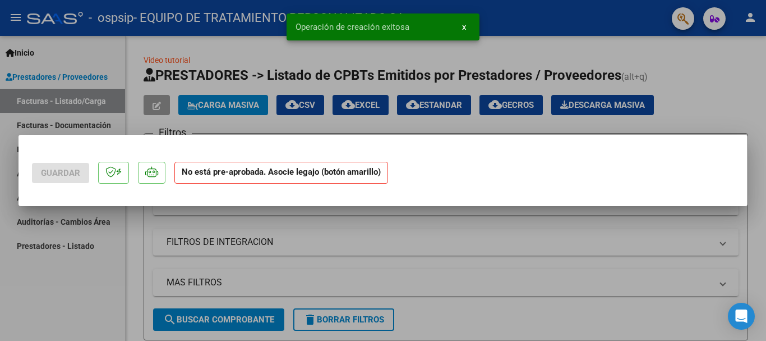
scroll to position [0, 0]
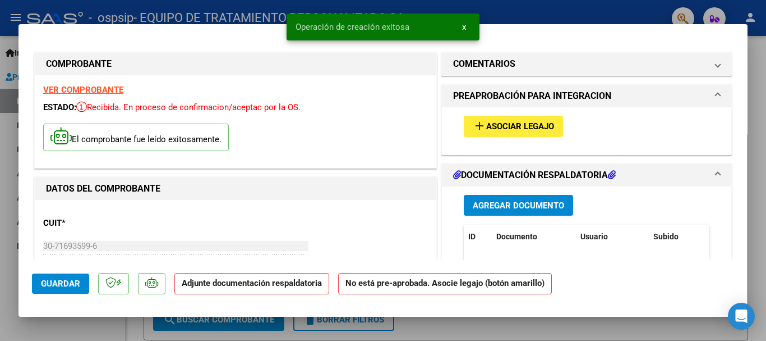
click at [493, 206] on span "Agregar Documento" at bounding box center [518, 205] width 91 height 10
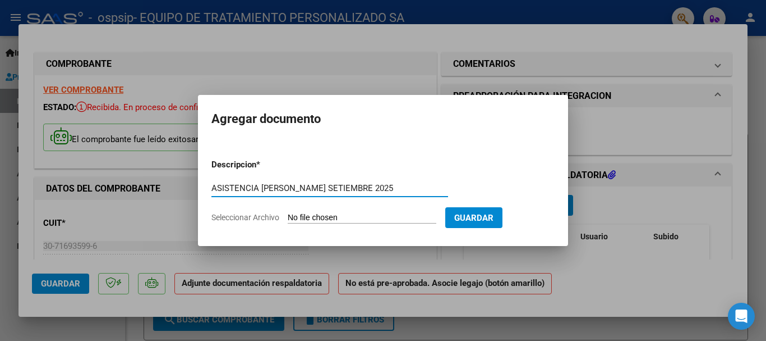
type input "ASISTENCIA LUDMILA ROJAS SETIEMBRE 2025"
click at [328, 215] on input "Seleccionar Archivo" at bounding box center [362, 218] width 149 height 11
type input "C:\fakepath\LUDMILA ROJAS ASIST SETIEMBRE 2025.pdf"
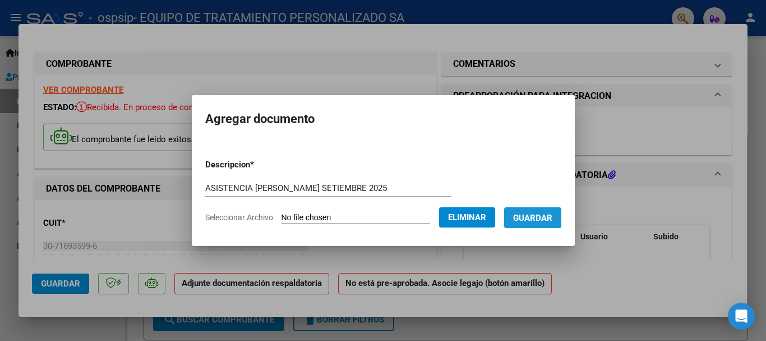
click at [541, 216] on span "Guardar" at bounding box center [532, 218] width 39 height 10
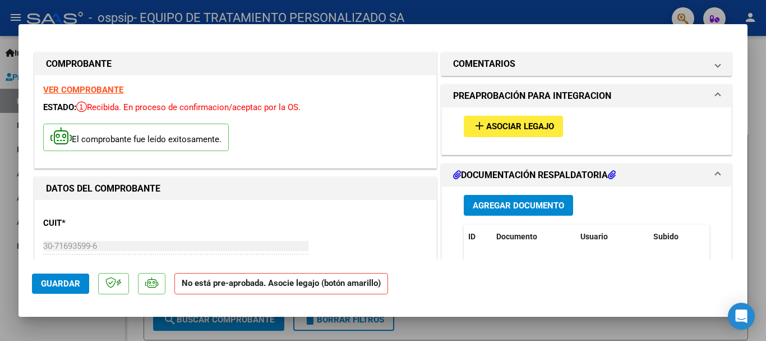
click at [522, 122] on span "Asociar Legajo" at bounding box center [520, 127] width 68 height 10
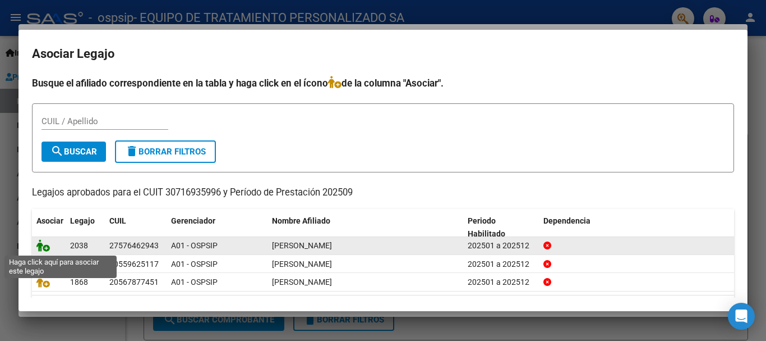
click at [41, 242] on icon at bounding box center [42, 245] width 13 height 12
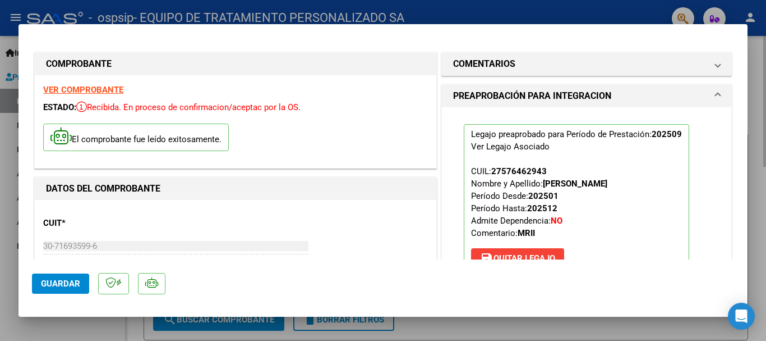
click at [766, 131] on div at bounding box center [383, 170] width 766 height 341
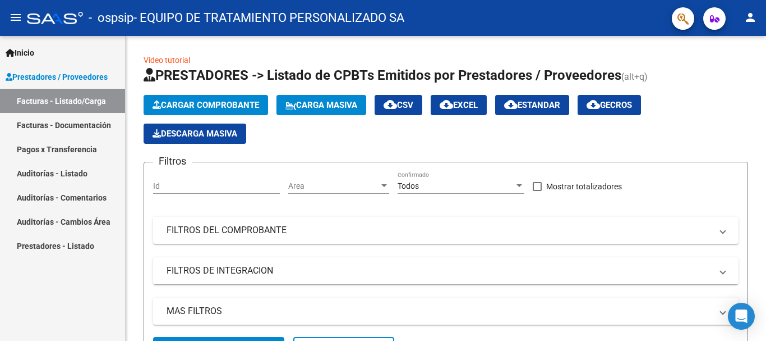
click at [748, 17] on mat-icon "person" at bounding box center [750, 17] width 13 height 13
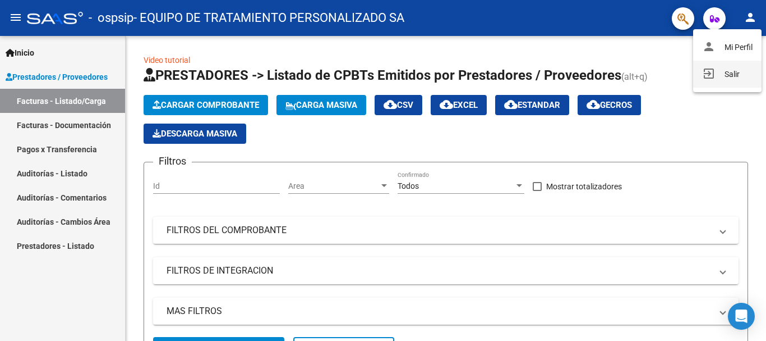
click at [733, 70] on button "exit_to_app Salir" at bounding box center [727, 74] width 68 height 27
